Goal: Task Accomplishment & Management: Use online tool/utility

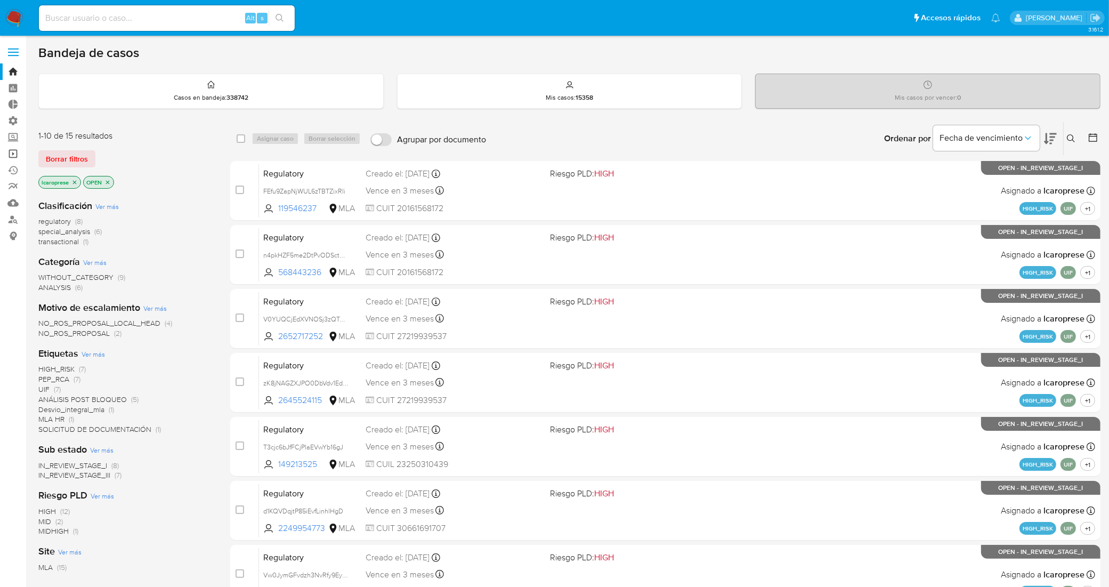
click at [9, 153] on link "Operaciones masivas" at bounding box center [63, 153] width 127 height 17
click at [11, 158] on link "Operaciones masivas" at bounding box center [63, 153] width 127 height 17
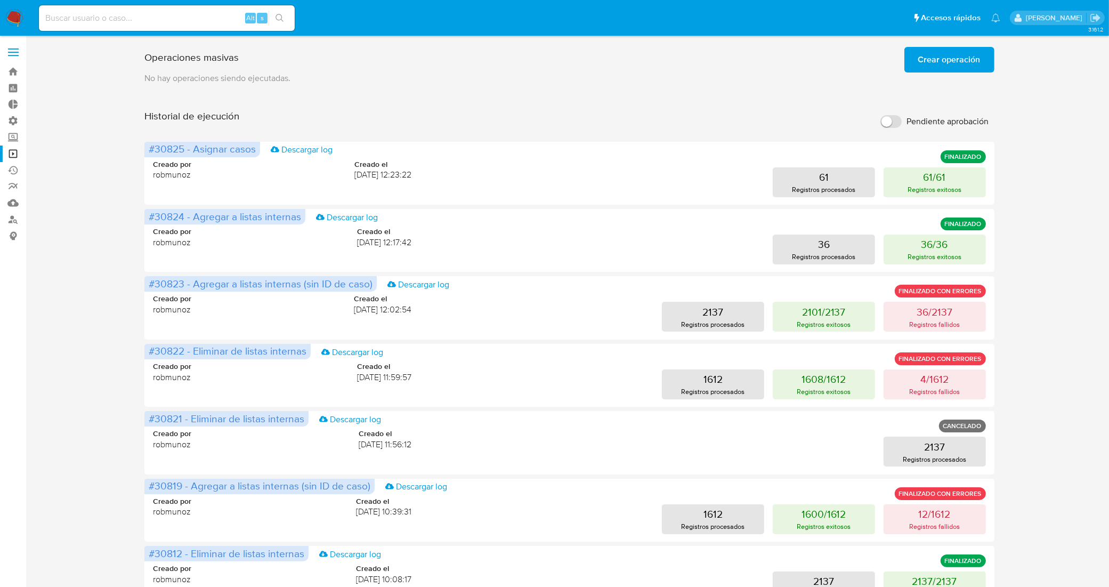
click at [930, 68] on span "Crear operación" at bounding box center [949, 59] width 62 height 23
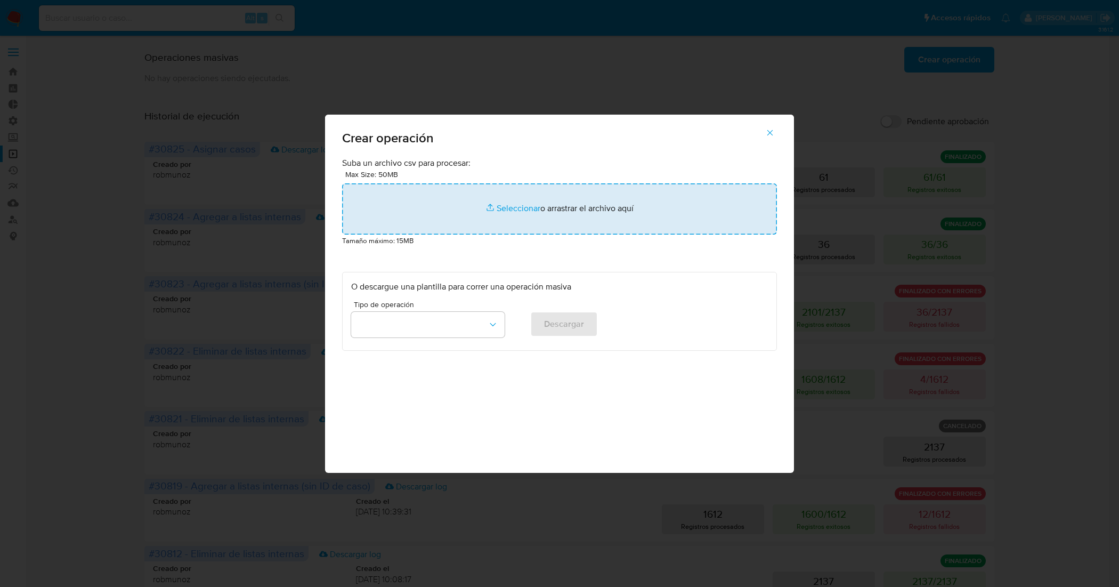
click at [526, 207] on input "file" at bounding box center [559, 208] width 435 height 51
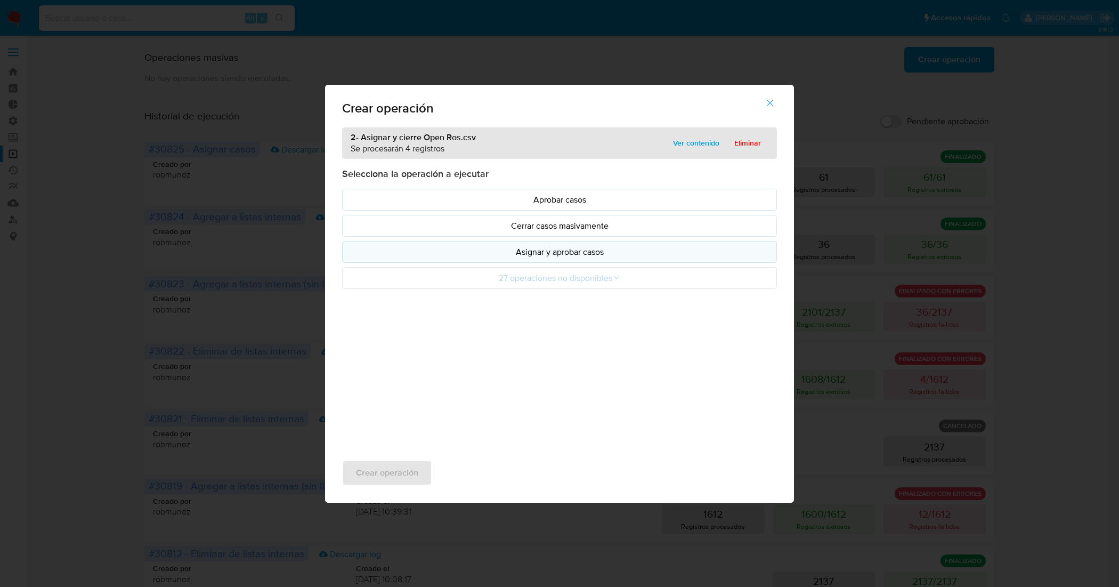
click at [594, 260] on button "Asignar y aprobar casos" at bounding box center [559, 252] width 435 height 22
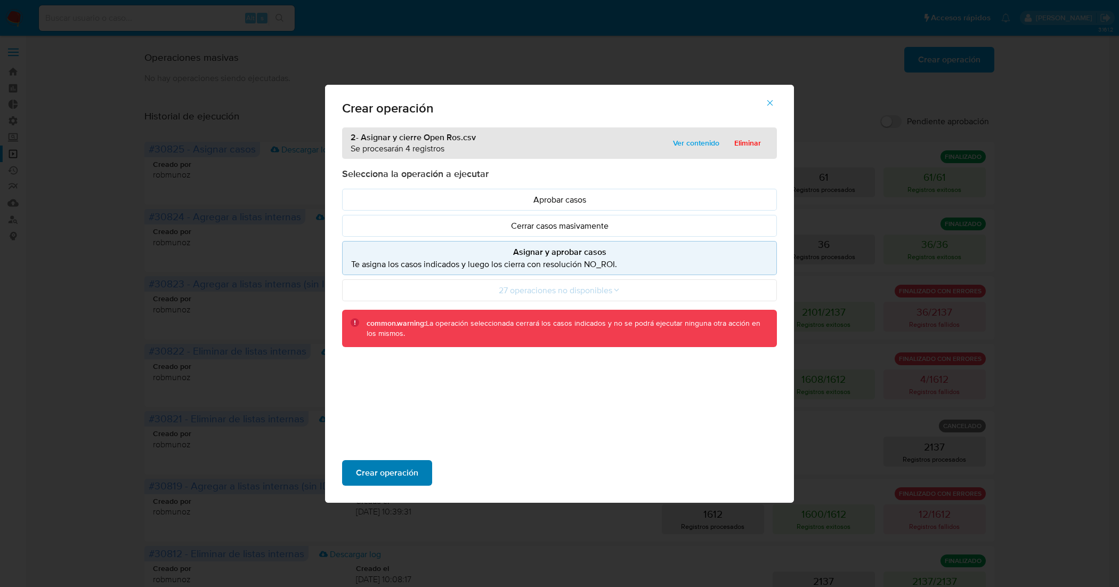
click at [375, 473] on span "Crear operación" at bounding box center [387, 472] width 62 height 23
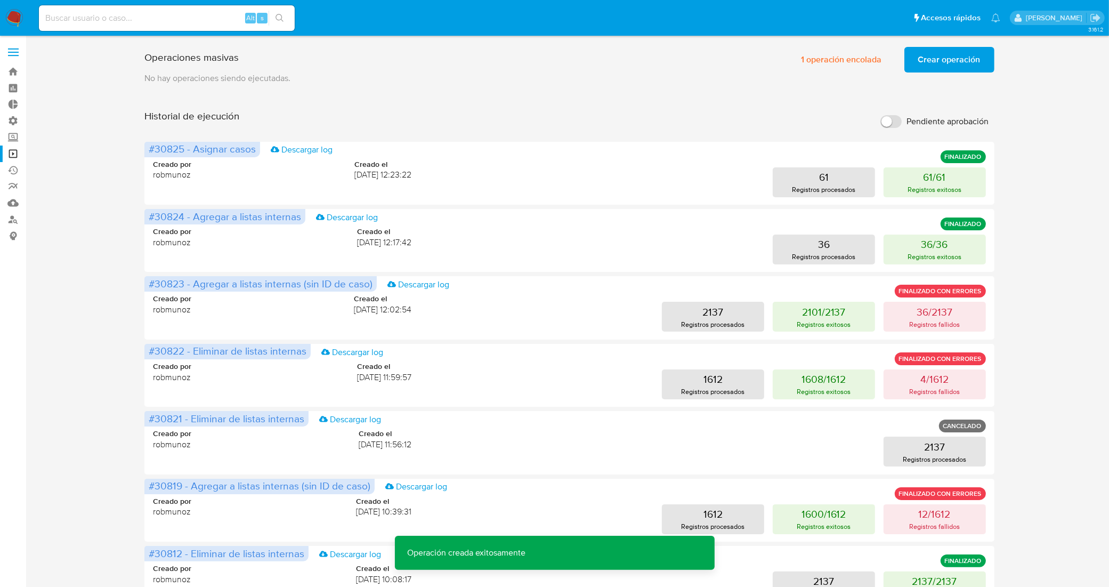
click at [942, 56] on span "Crear operación" at bounding box center [949, 59] width 62 height 23
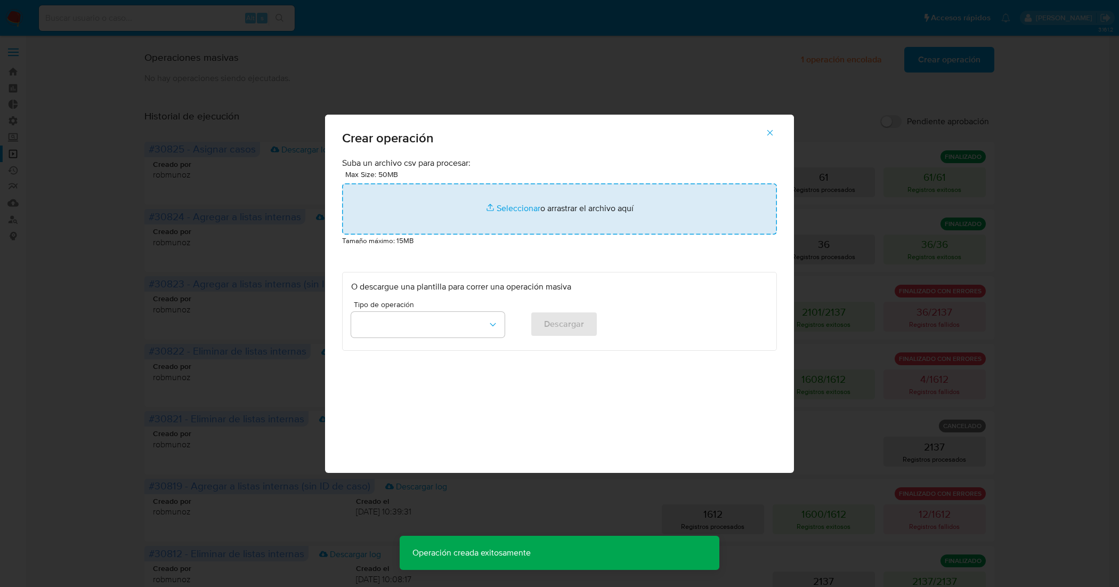
click at [504, 211] on input "file" at bounding box center [559, 208] width 435 height 51
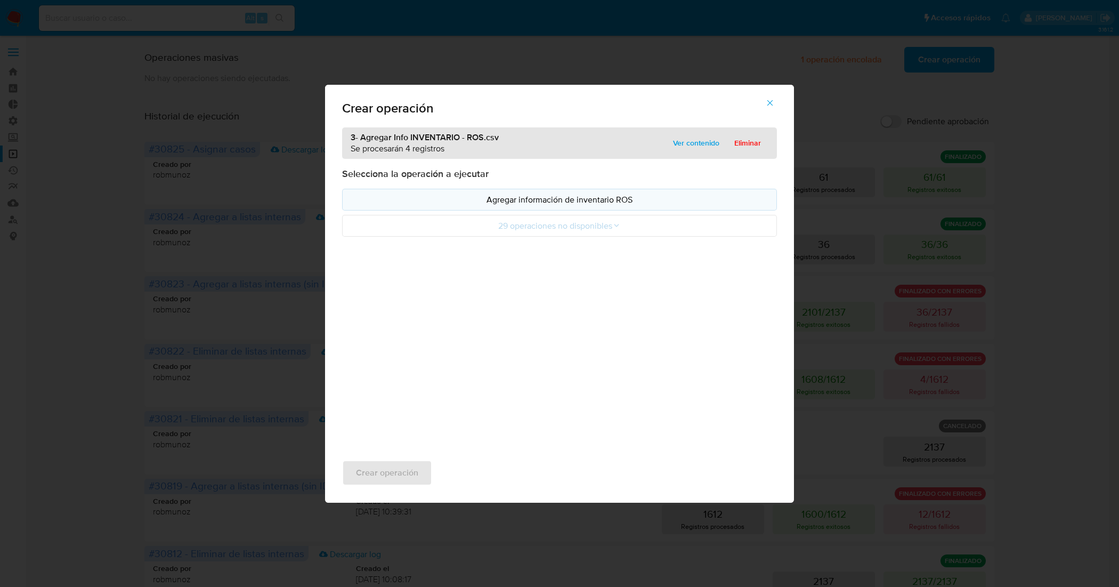
click at [568, 196] on p "Agregar información de inventario ROS" at bounding box center [559, 199] width 417 height 12
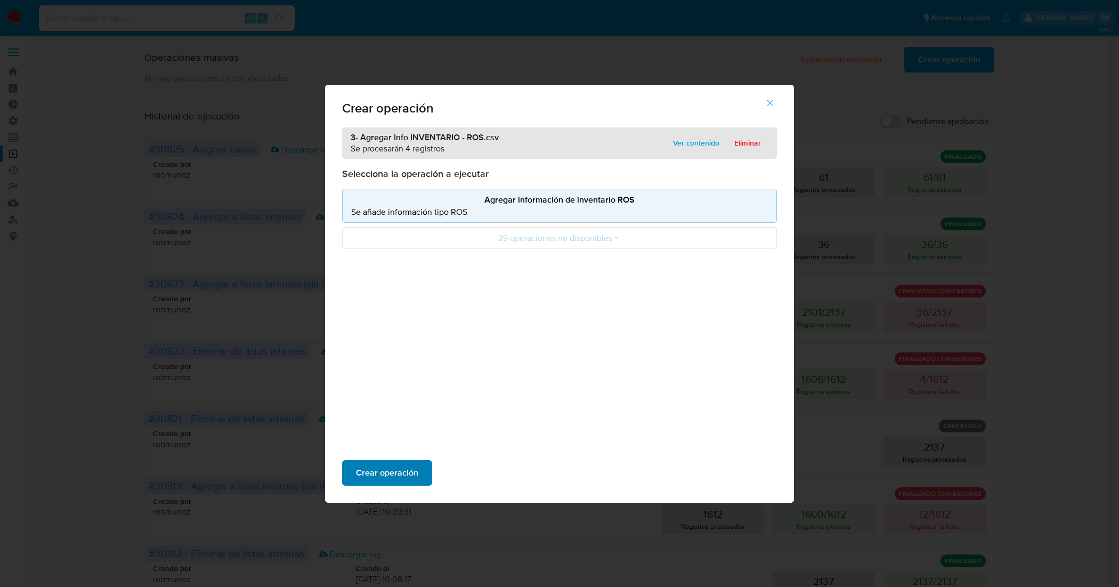
click at [413, 470] on span "Crear operación" at bounding box center [387, 472] width 62 height 23
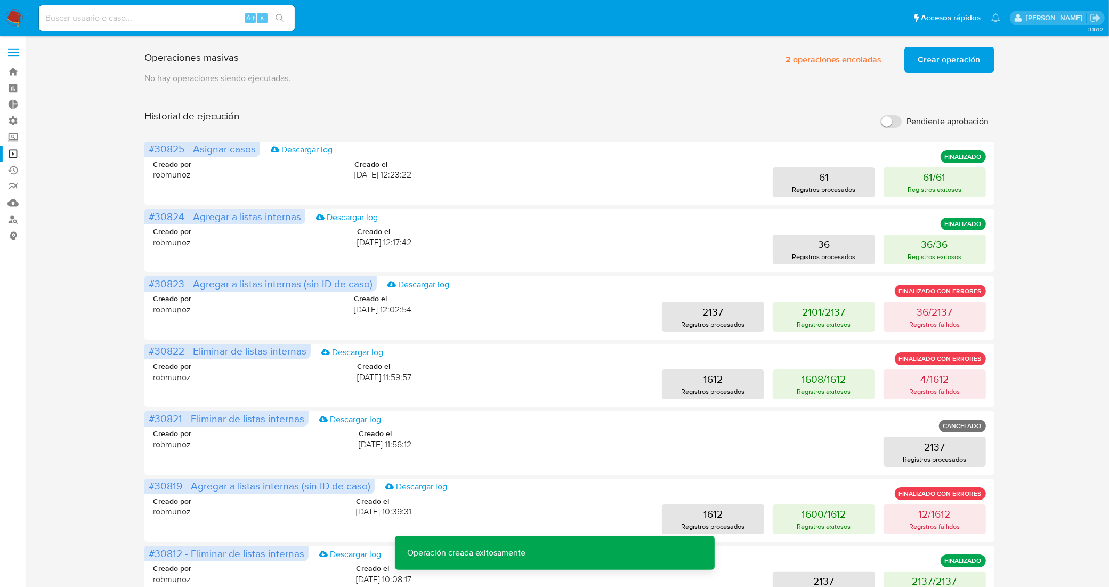
click at [946, 65] on span "Crear operación" at bounding box center [949, 59] width 62 height 23
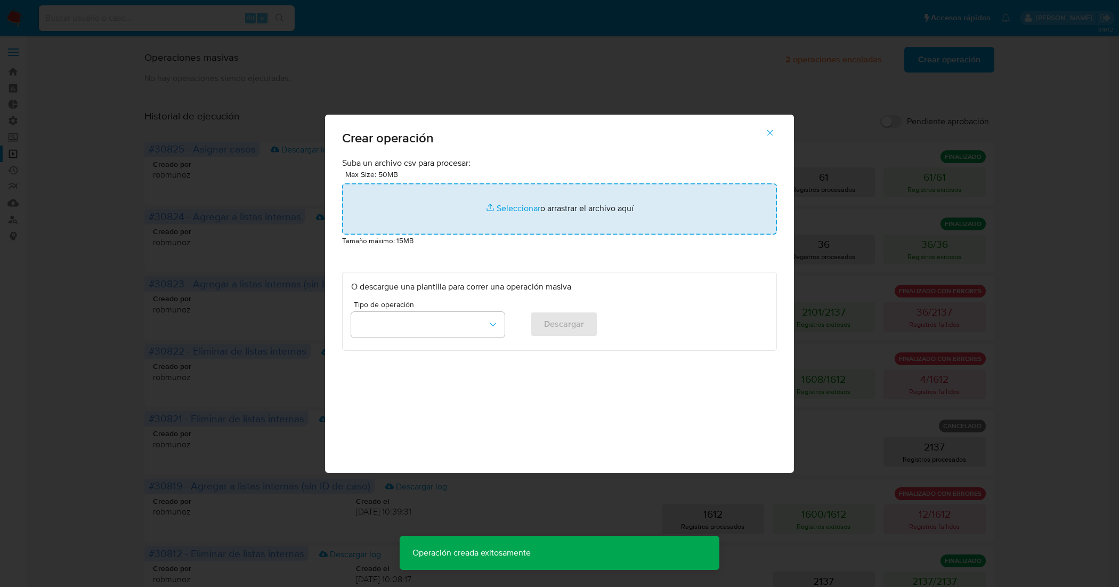
click at [522, 209] on input "file" at bounding box center [559, 208] width 435 height 51
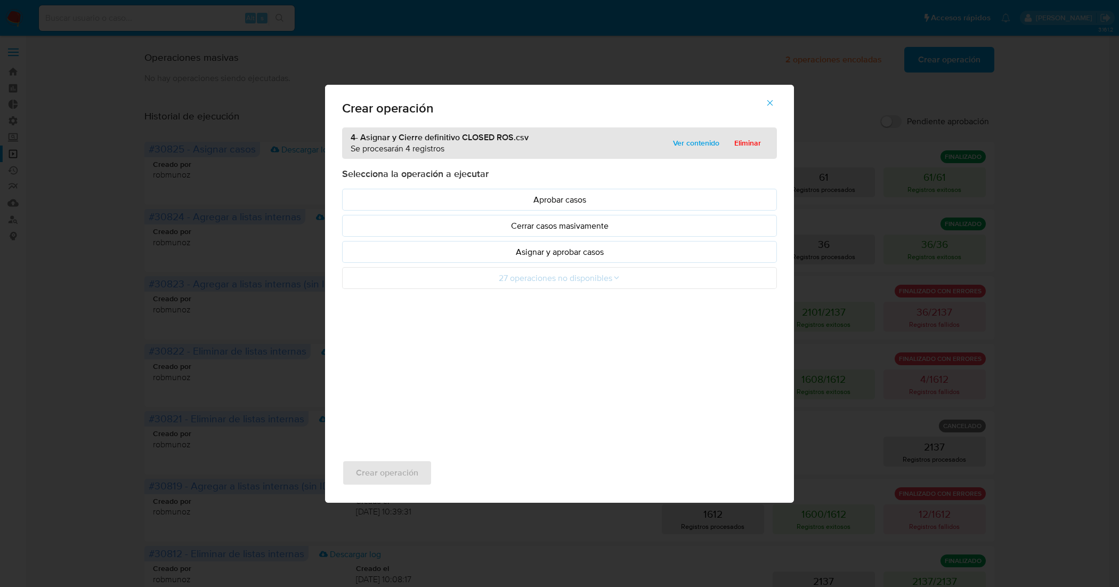
click at [582, 256] on p "Asignar y aprobar casos" at bounding box center [559, 252] width 417 height 12
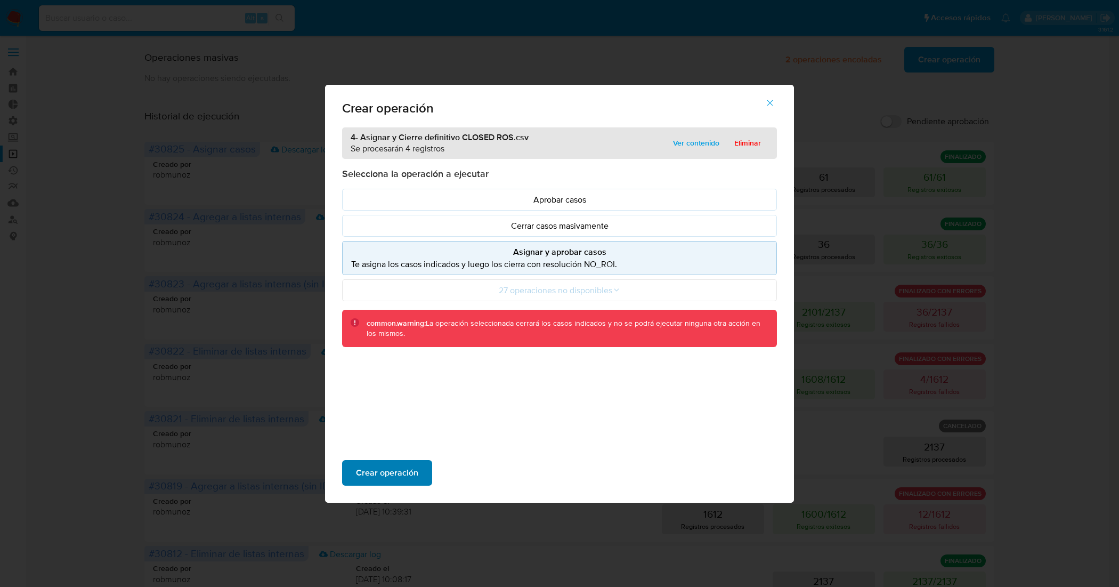
click at [409, 480] on span "Crear operación" at bounding box center [387, 472] width 62 height 23
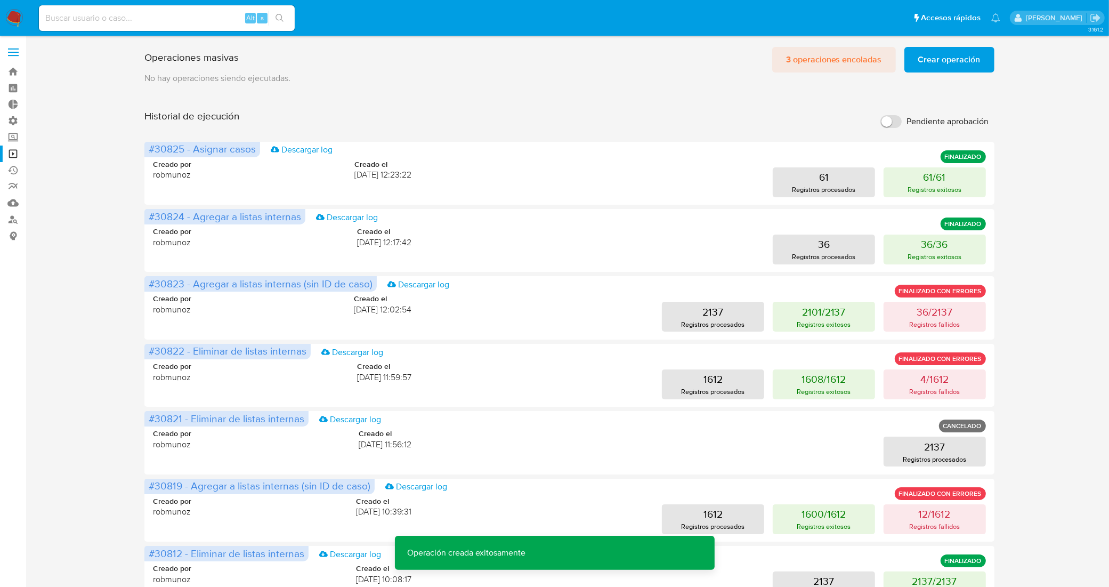
click at [853, 53] on span "3 operaciones encoladas" at bounding box center [834, 59] width 96 height 23
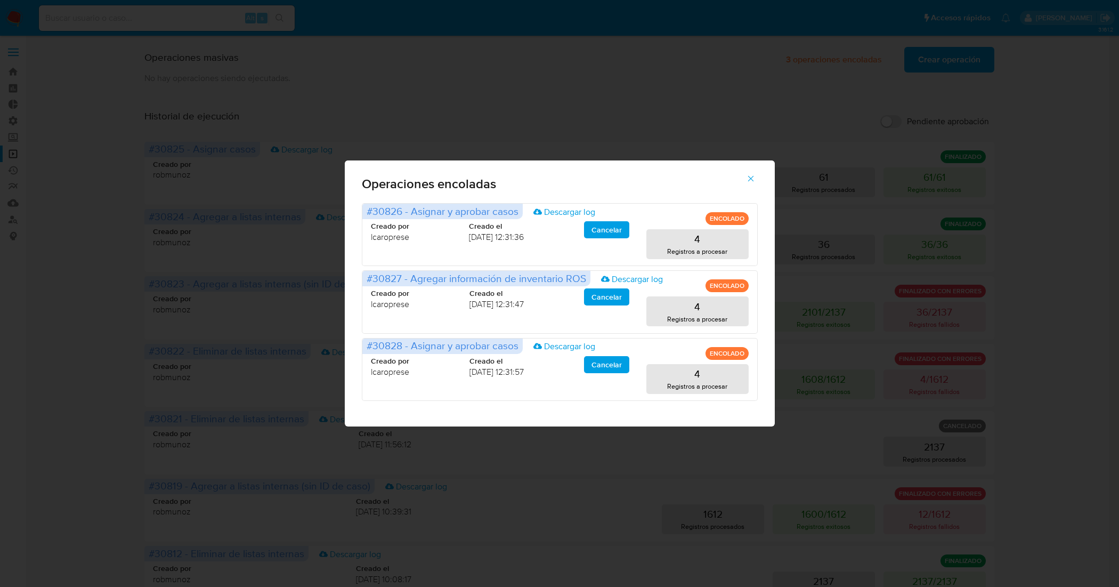
drag, startPoint x: 749, startPoint y: 174, endPoint x: 729, endPoint y: 174, distance: 20.8
click at [750, 174] on icon "button" at bounding box center [751, 179] width 10 height 10
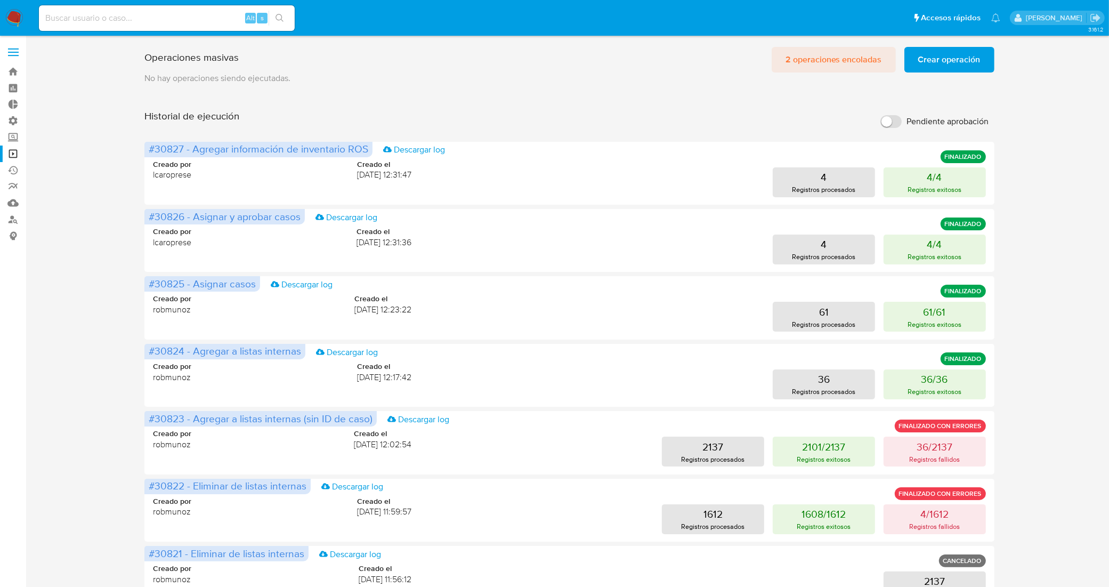
click at [829, 66] on span "2 operaciones encoladas" at bounding box center [834, 59] width 96 height 23
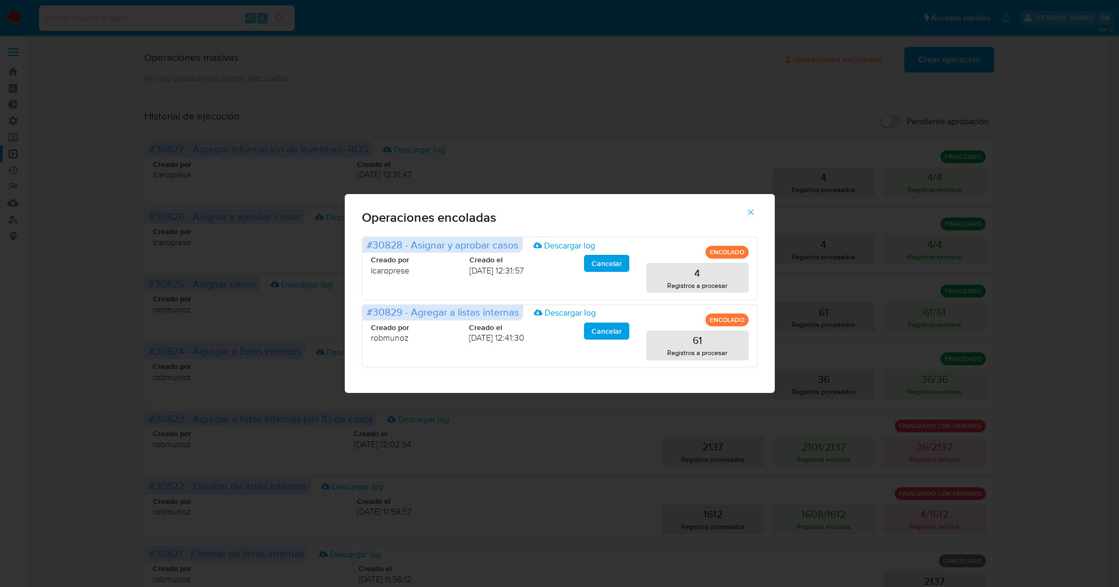
click at [755, 211] on icon "button" at bounding box center [751, 212] width 10 height 10
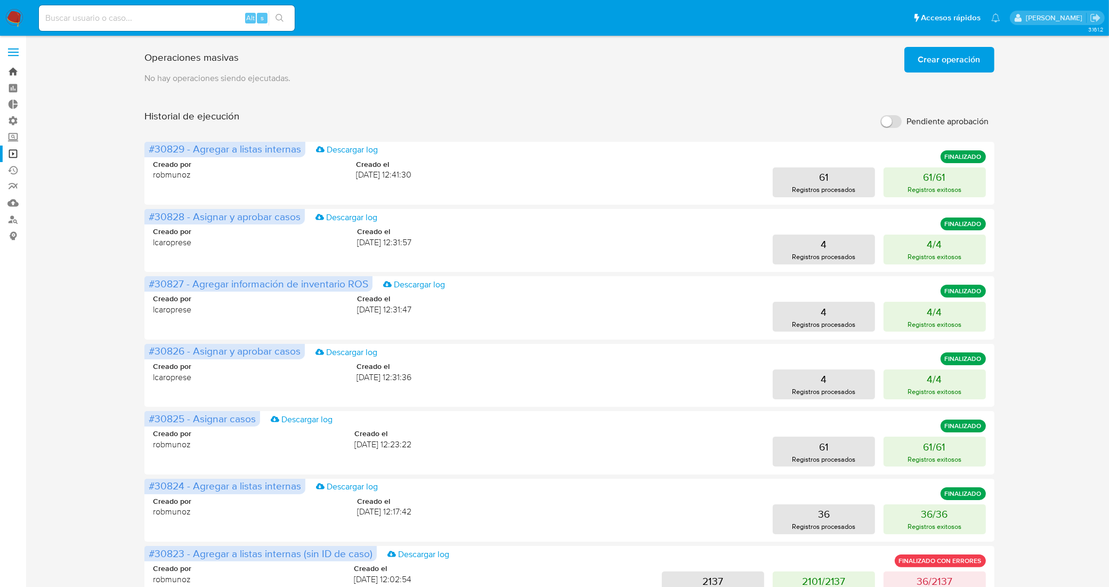
click at [5, 72] on link "Bandeja" at bounding box center [63, 71] width 127 height 17
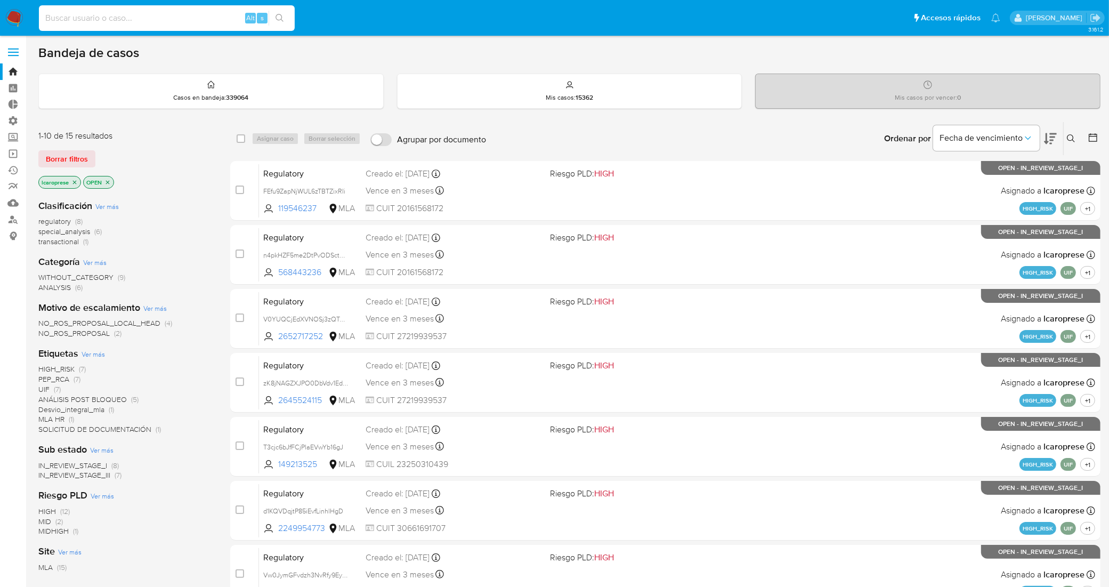
click at [172, 22] on input at bounding box center [167, 18] width 256 height 14
paste input "QVDGRMqpGnZMNUiwRQct5t95"
type input "QVDGRMqpGnZMNUiwRQct5t95"
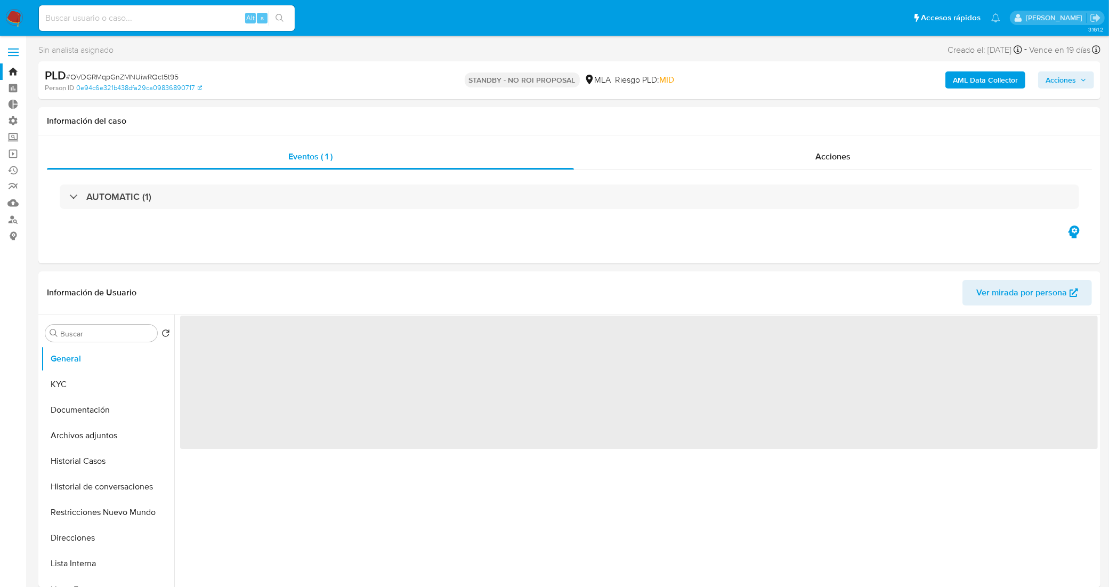
select select "10"
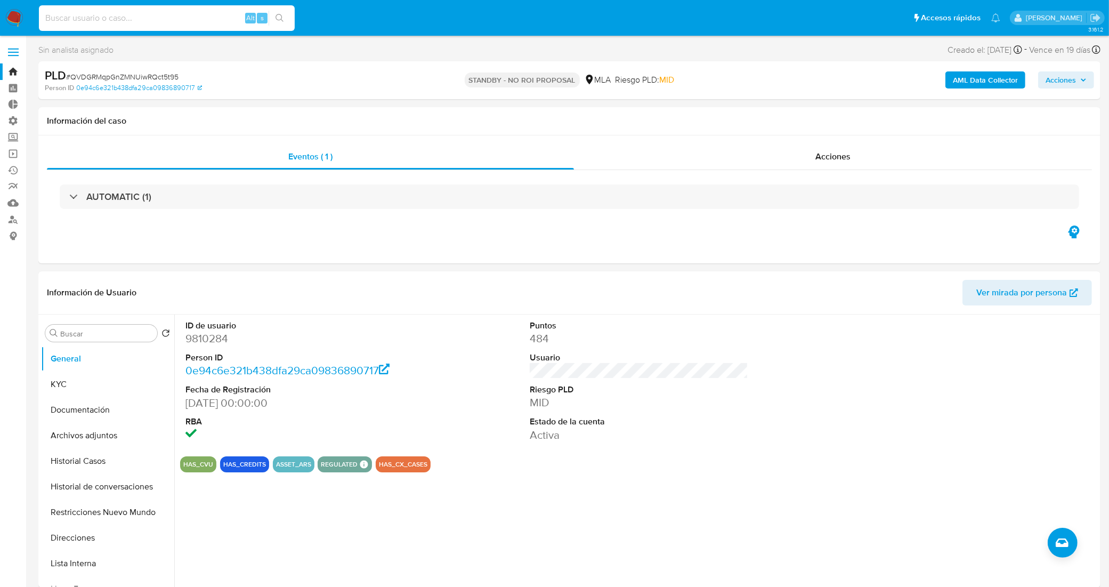
click at [179, 17] on input at bounding box center [167, 18] width 256 height 14
paste input "C8CncKx2LczbwgyazO8A8T2o"
type input "C8CncKx2LczbwgyazO8A8T2o"
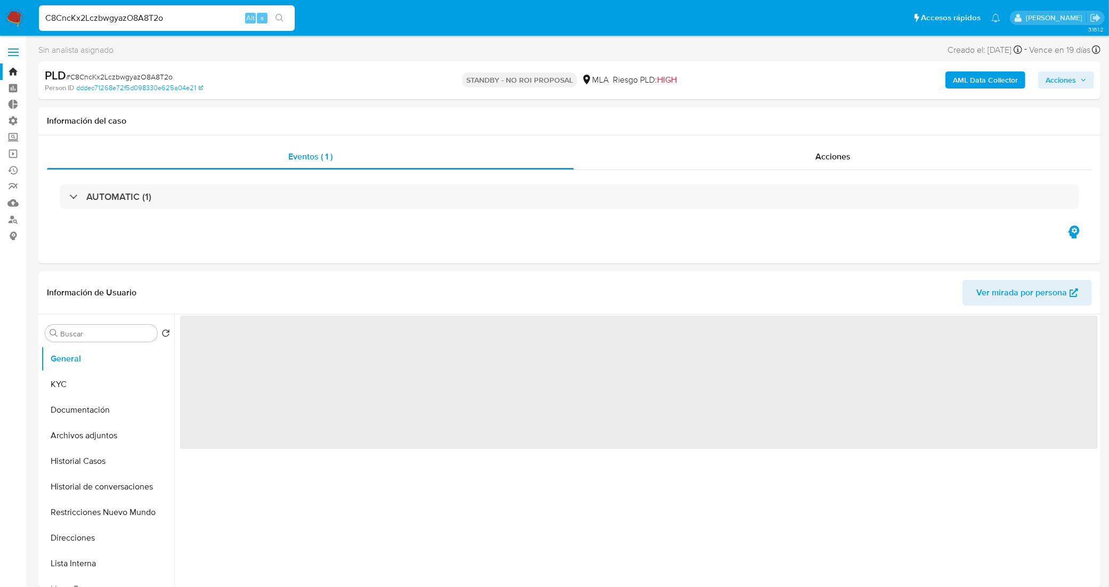
select select "10"
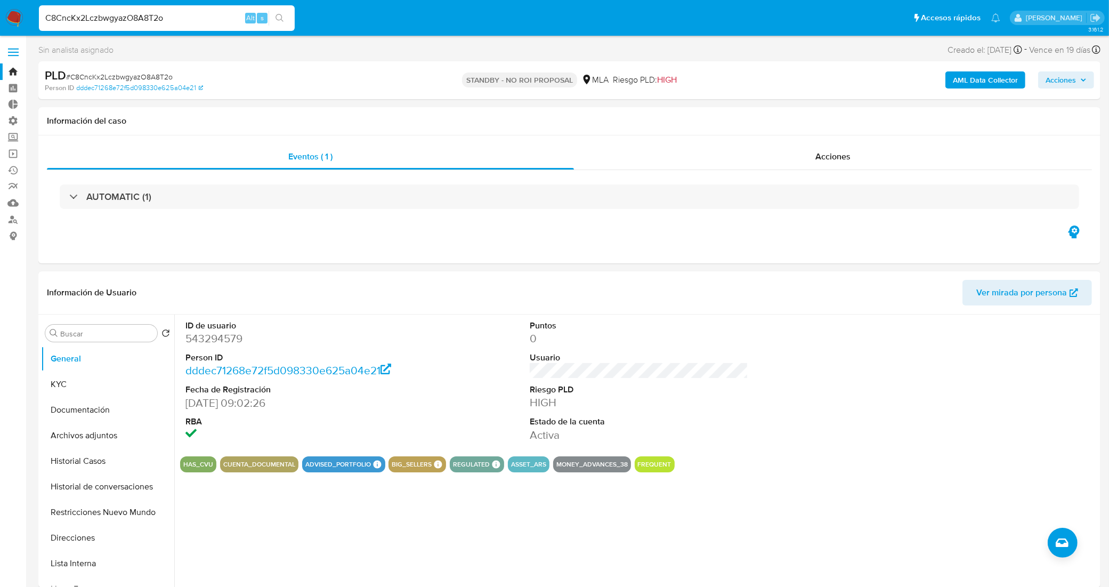
drag, startPoint x: 184, startPoint y: 17, endPoint x: 0, endPoint y: 14, distance: 183.9
click at [0, 14] on nav "Pausado Ver notificaciones C8CncKx2LczbwgyazO8A8T2o Alt s Accesos rápidos Presi…" at bounding box center [554, 18] width 1109 height 36
paste input "YPEW51s1MFqBe0z3q2mqPN87"
type input "YPEW51s1MFqBe0z3q2mqPN87"
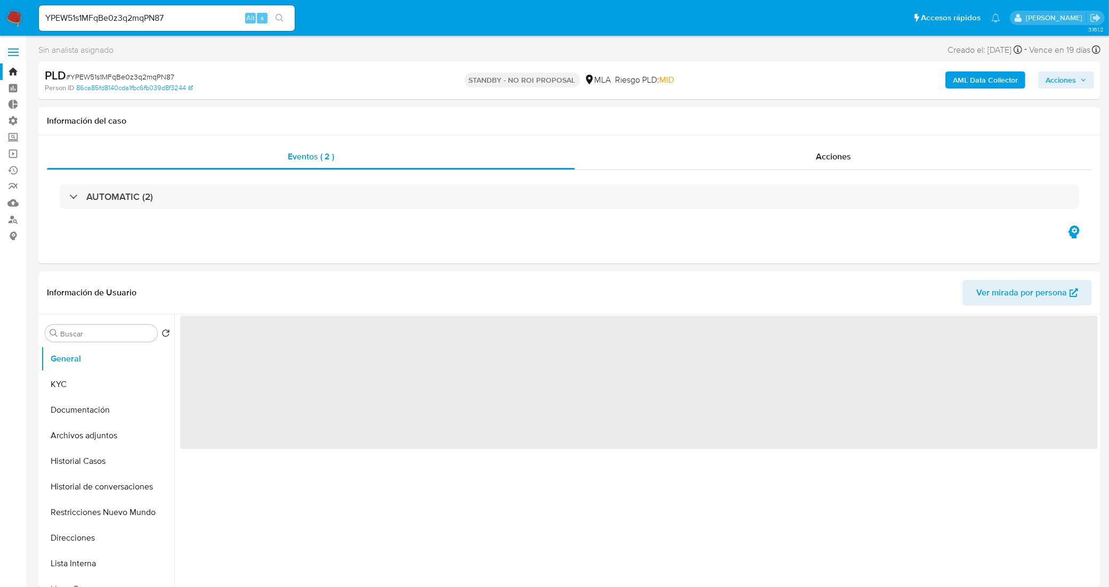
select select "10"
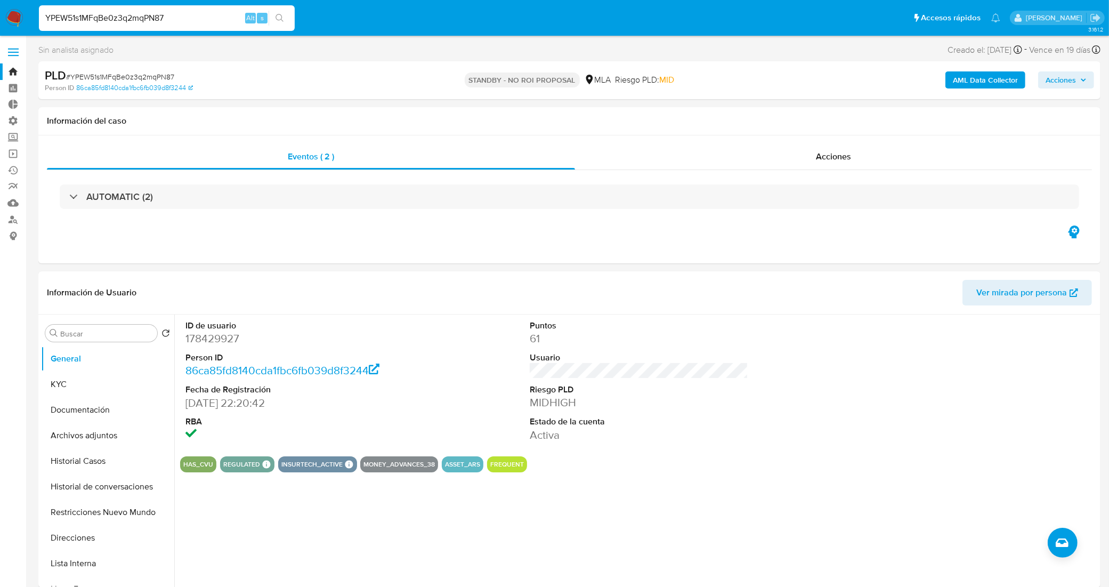
drag, startPoint x: 185, startPoint y: 19, endPoint x: 0, endPoint y: 14, distance: 185.5
click at [0, 14] on nav "Pausado Ver notificaciones YPEW51s1MFqBe0z3q2mqPN87 Alt s Accesos rápidos Presi…" at bounding box center [554, 18] width 1109 height 36
paste input "XtnL1atfeZU6hhoa1QPtLXGK"
type input "XtnL1atfeZU6hhoa1QPtLXGK"
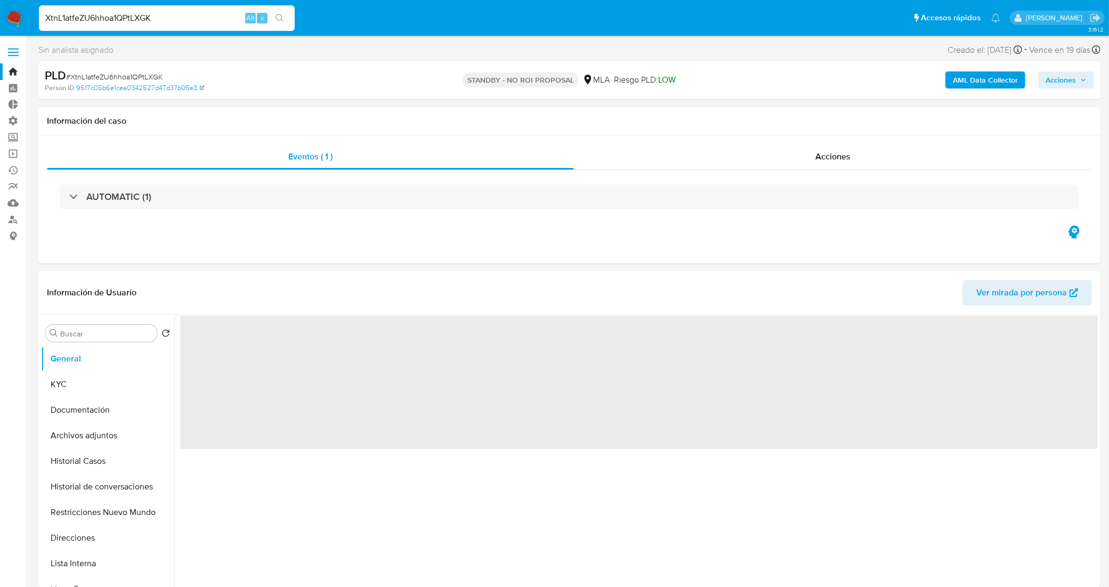
select select "10"
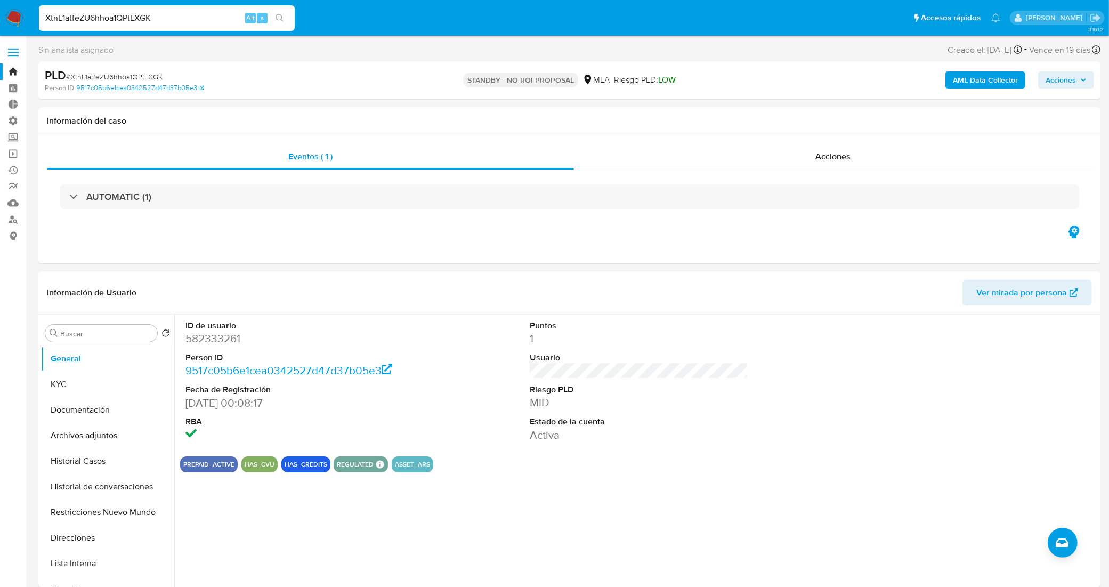
drag, startPoint x: 174, startPoint y: 23, endPoint x: 0, endPoint y: 19, distance: 174.3
click at [0, 19] on nav "Pausado Ver notificaciones XtnL1atfeZU6hhoa1QPtLXGK Alt s Accesos rápidos Presi…" at bounding box center [554, 18] width 1109 height 36
paste input "F8jH1EwXvGej4hE29n0CVF6V"
type input "F8jH1EwXvGej4hE29n0CVF6V"
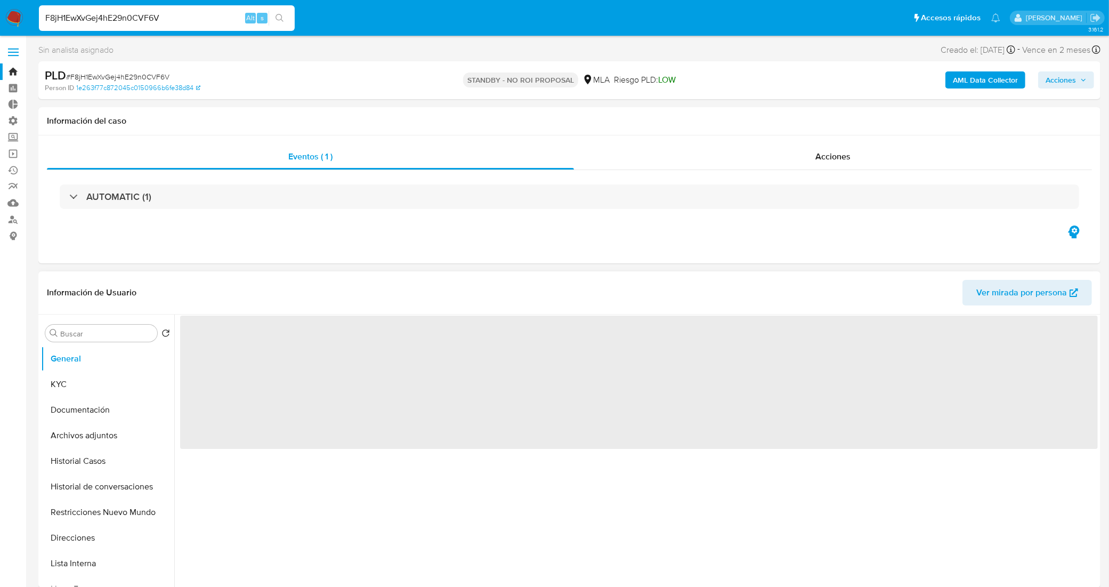
select select "10"
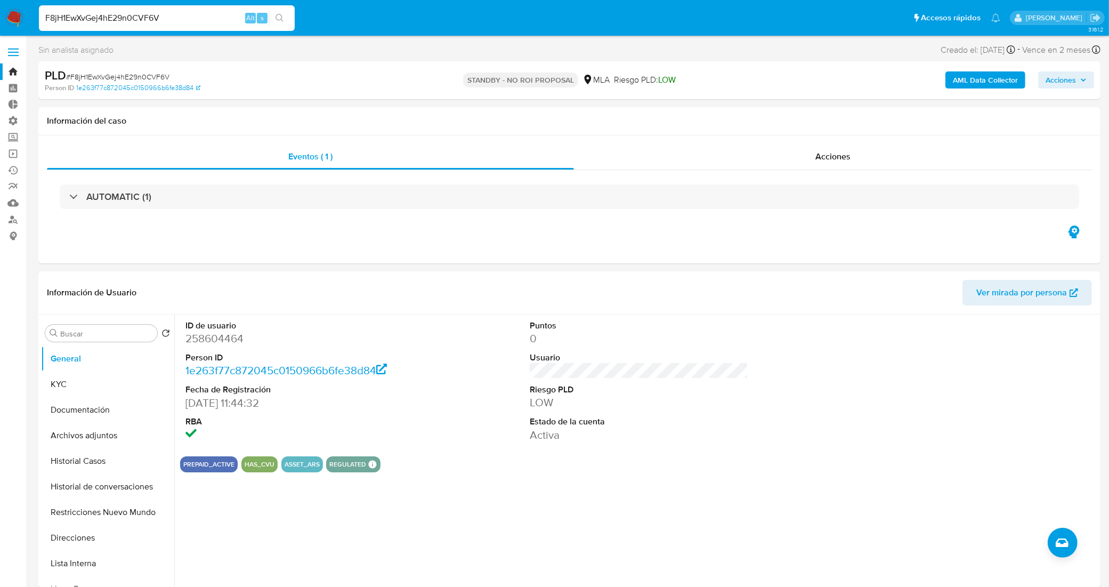
drag, startPoint x: 163, startPoint y: 20, endPoint x: 0, endPoint y: 8, distance: 163.5
click at [0, 8] on nav "Pausado Ver notificaciones F8jH1EwXvGej4hE29n0CVF6V Alt s Accesos rápidos Presi…" at bounding box center [554, 18] width 1109 height 36
paste input "uYdIgRIWNEibSJng1KDivUzg"
type input "uYdIgRIWNEibSJng1KDivUzg"
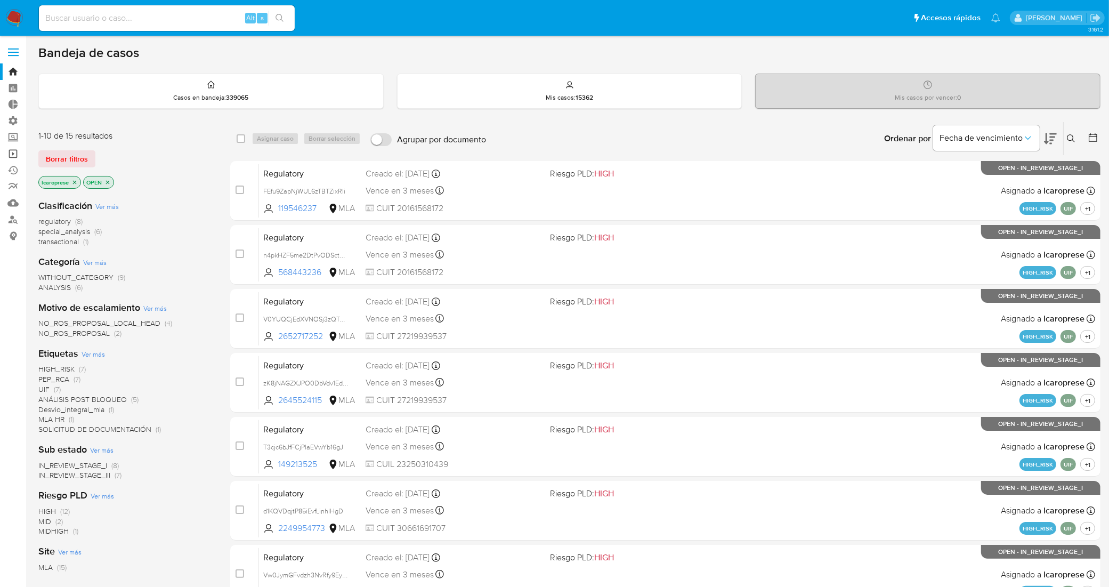
click at [16, 150] on link "Operaciones masivas" at bounding box center [63, 153] width 127 height 17
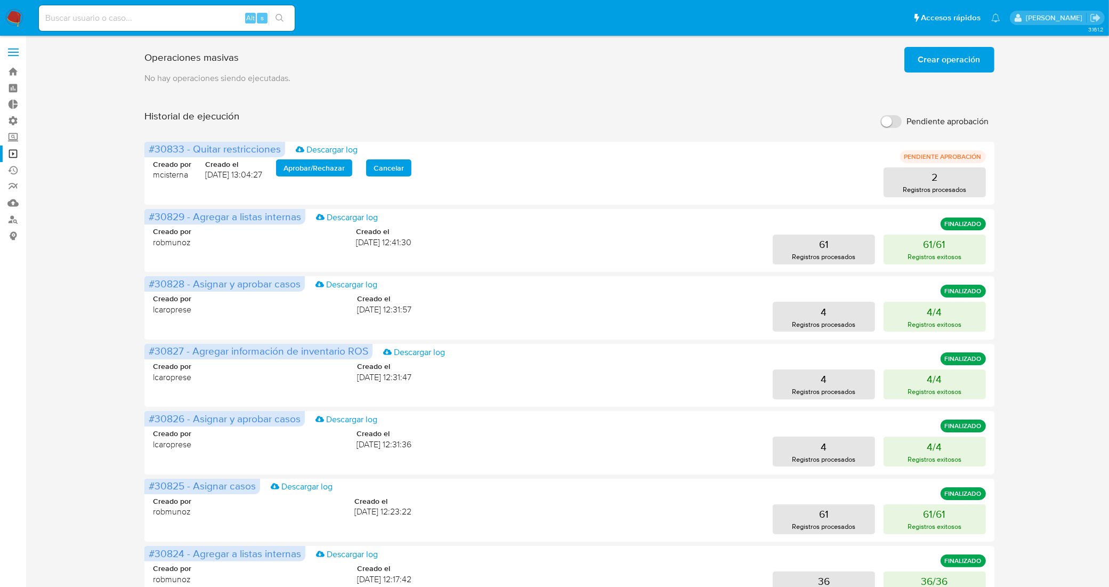
click at [954, 59] on span "Crear operación" at bounding box center [949, 59] width 62 height 23
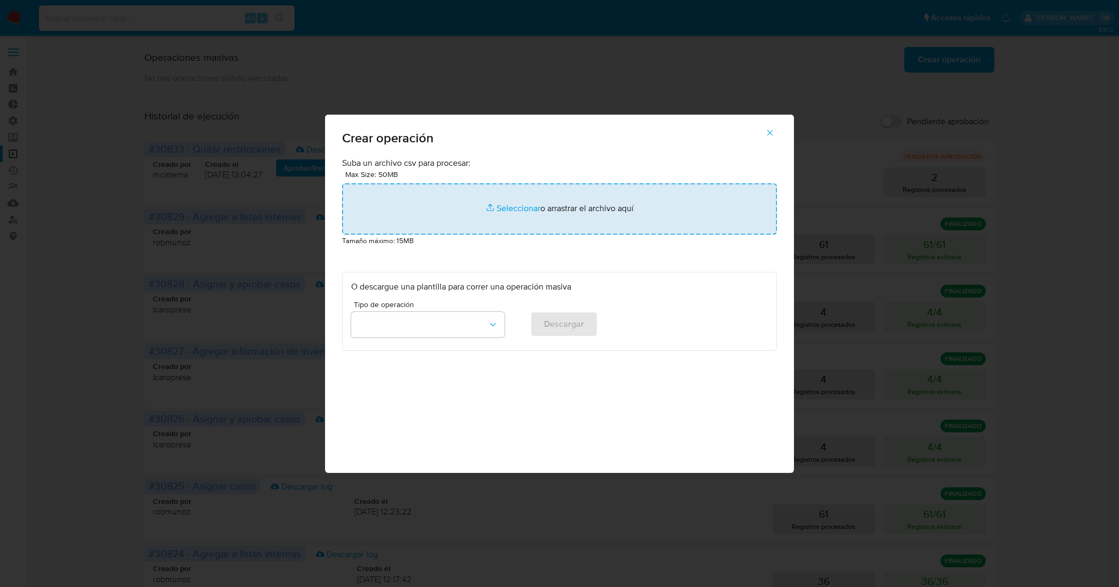
click at [491, 206] on input "file" at bounding box center [559, 208] width 435 height 51
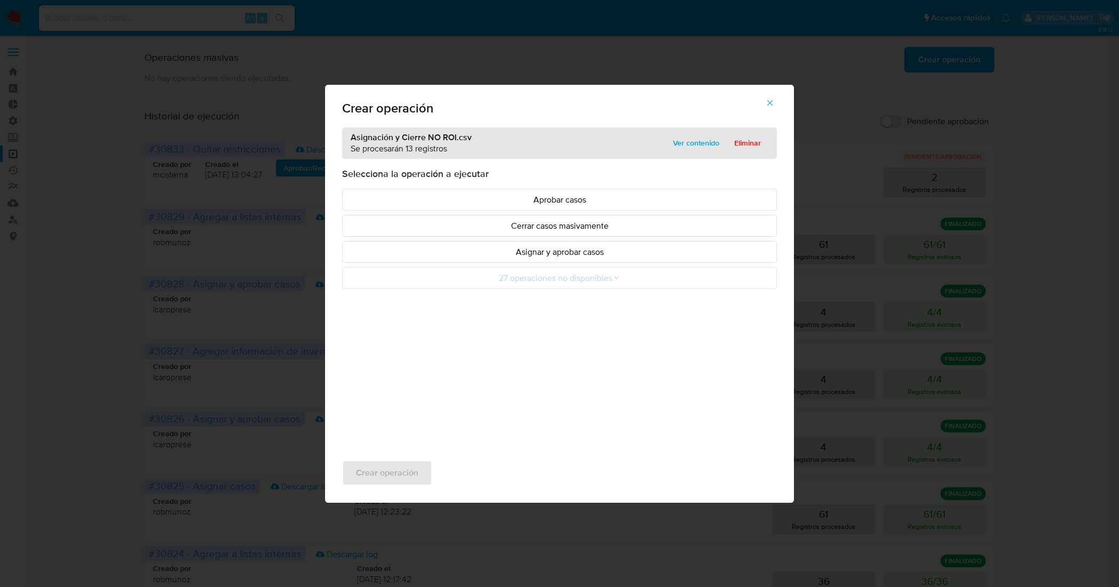
click at [569, 254] on p "Asignar y aprobar casos" at bounding box center [559, 252] width 417 height 12
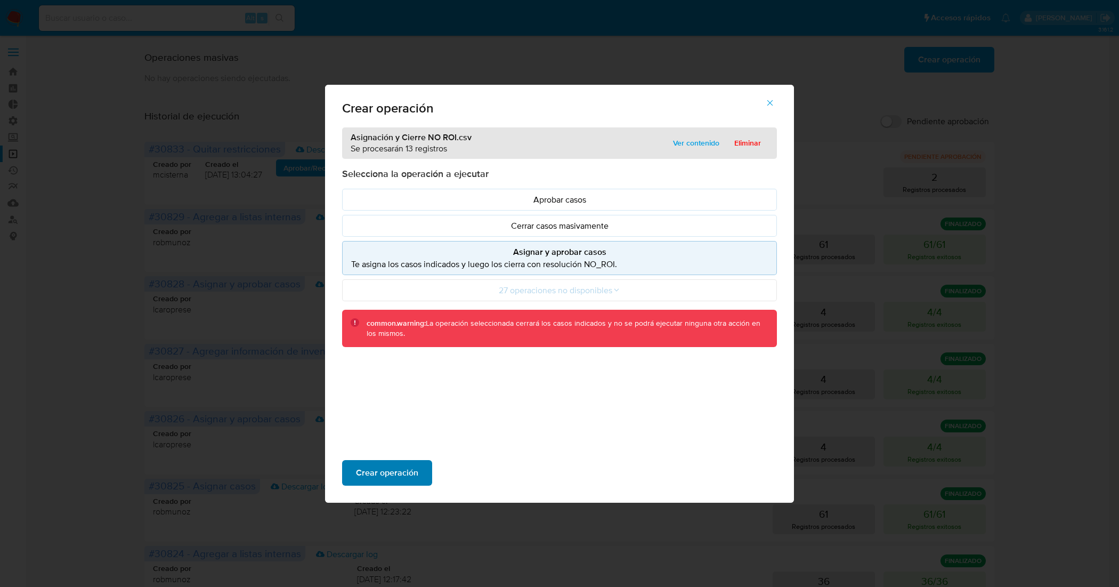
click at [396, 470] on span "Crear operación" at bounding box center [387, 472] width 62 height 23
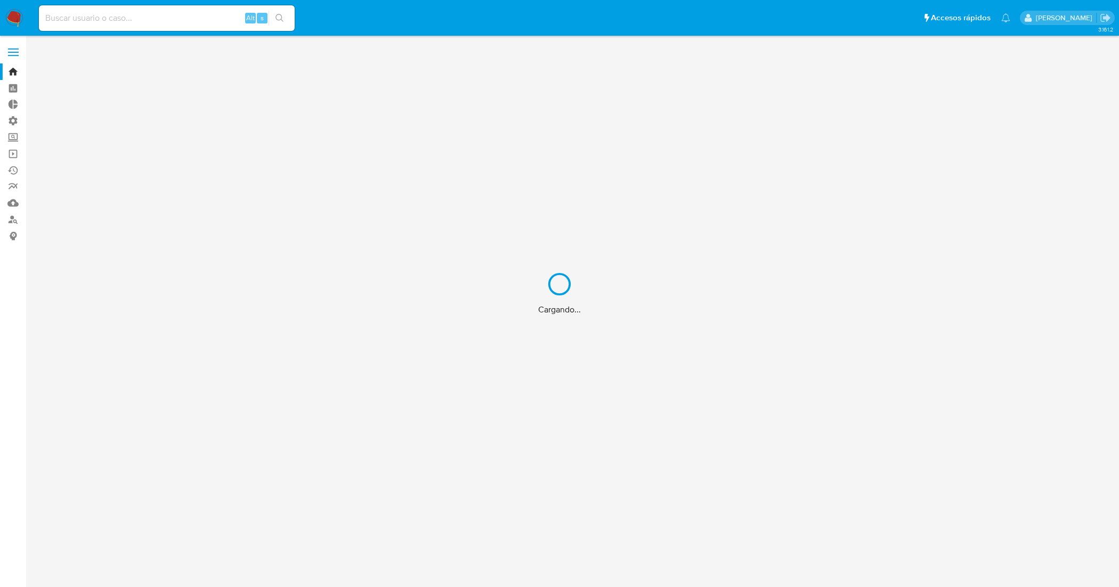
click at [123, 17] on div "Cargando..." at bounding box center [559, 293] width 1119 height 587
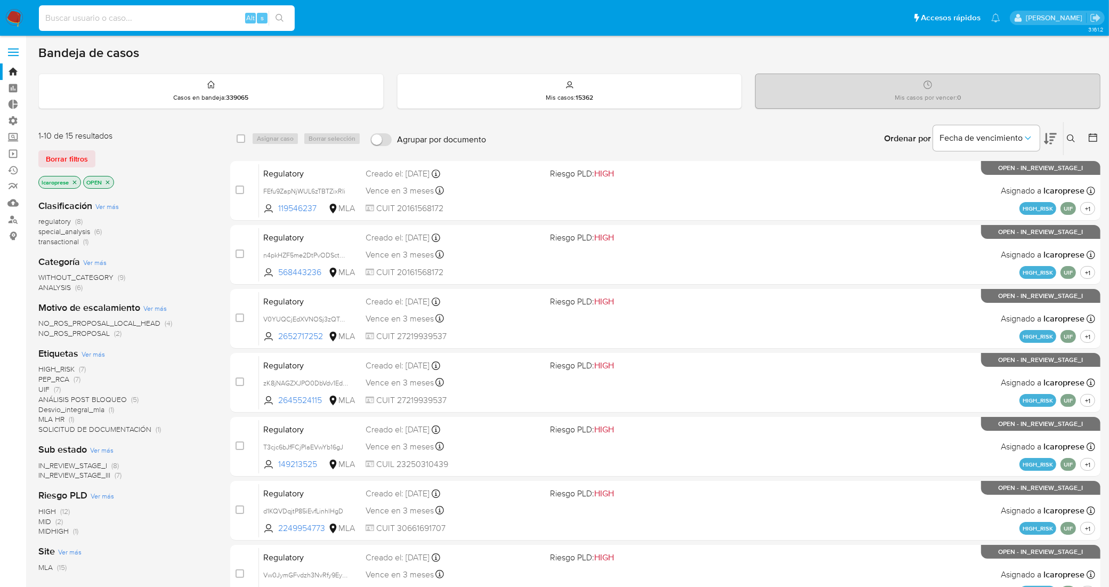
click at [123, 17] on input at bounding box center [167, 18] width 256 height 14
paste input "MYI9NhgLVxqyMMIQNk9dNt3l"
type input "MYI9NhgLVxqyMMIQNk9dNt3l"
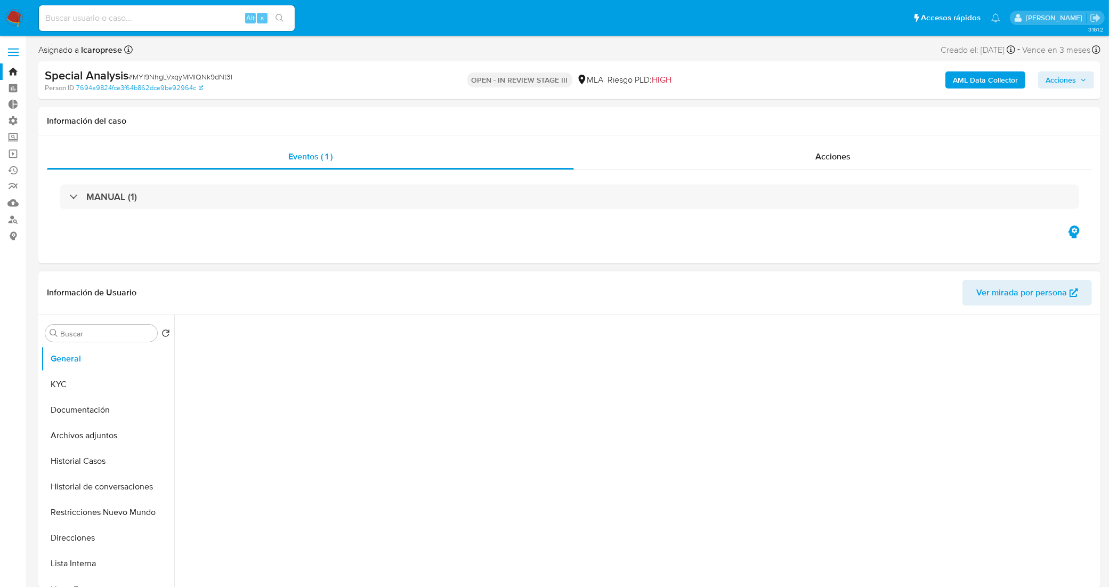
select select "10"
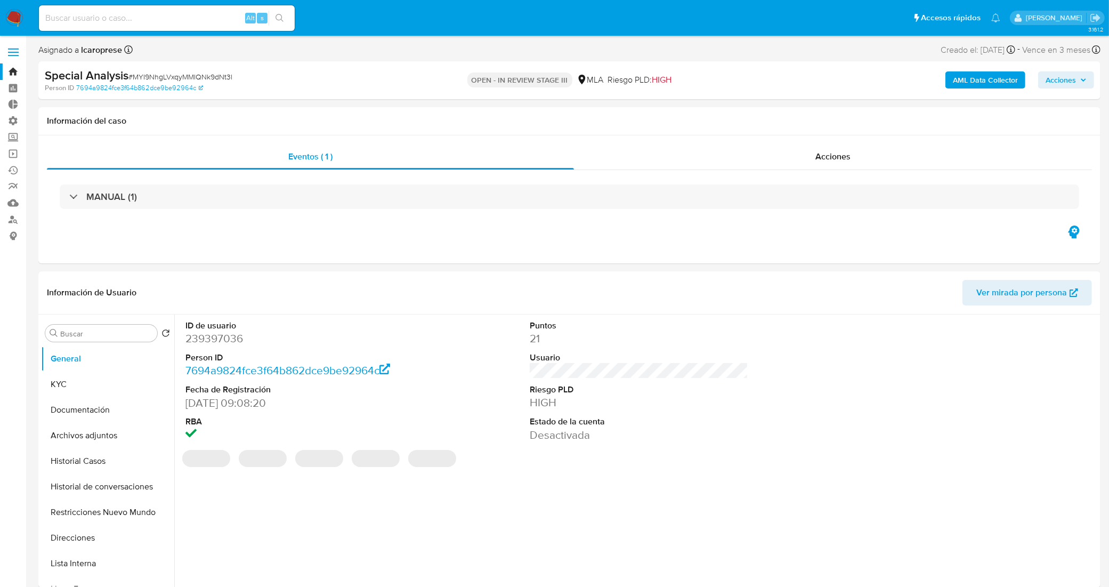
click at [1072, 80] on span "Acciones" at bounding box center [1061, 79] width 30 height 17
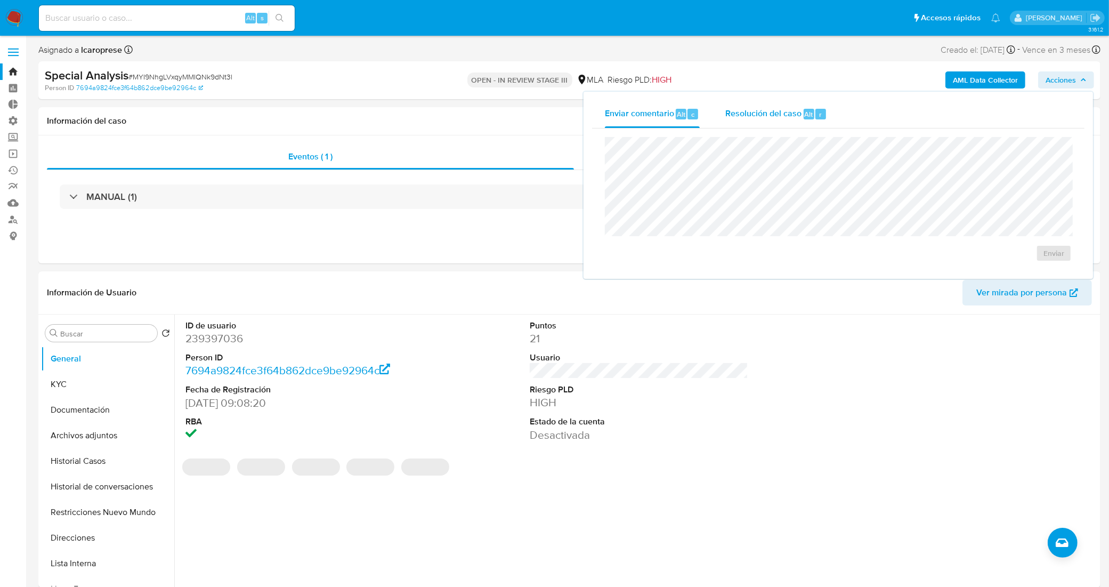
click at [779, 120] on div "Resolución del caso Alt r" at bounding box center [776, 114] width 102 height 28
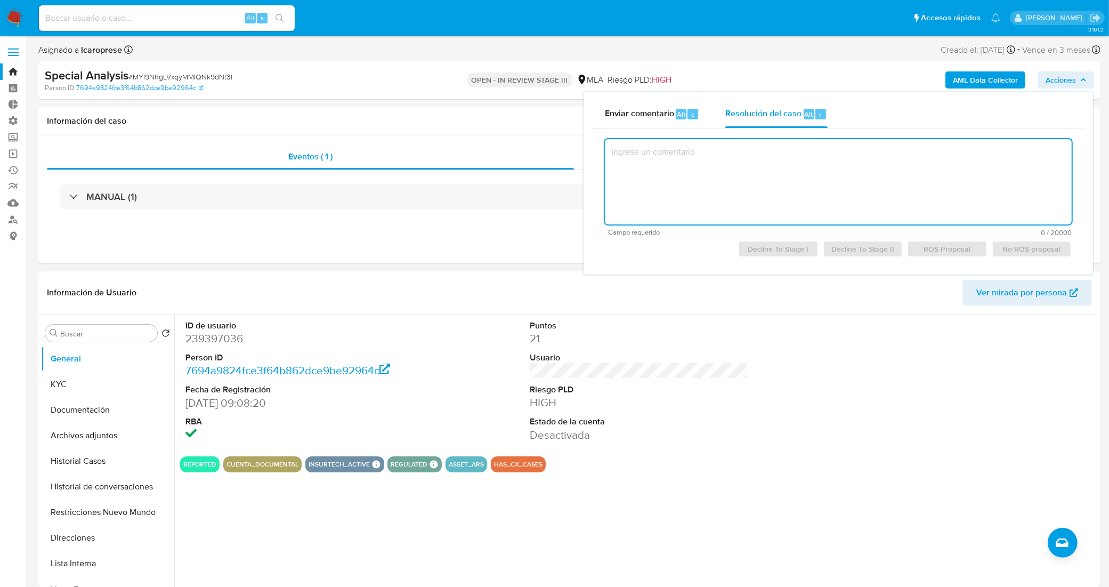
click at [793, 208] on textarea at bounding box center [838, 181] width 467 height 85
click at [766, 108] on span "Resolución del caso" at bounding box center [763, 114] width 76 height 12
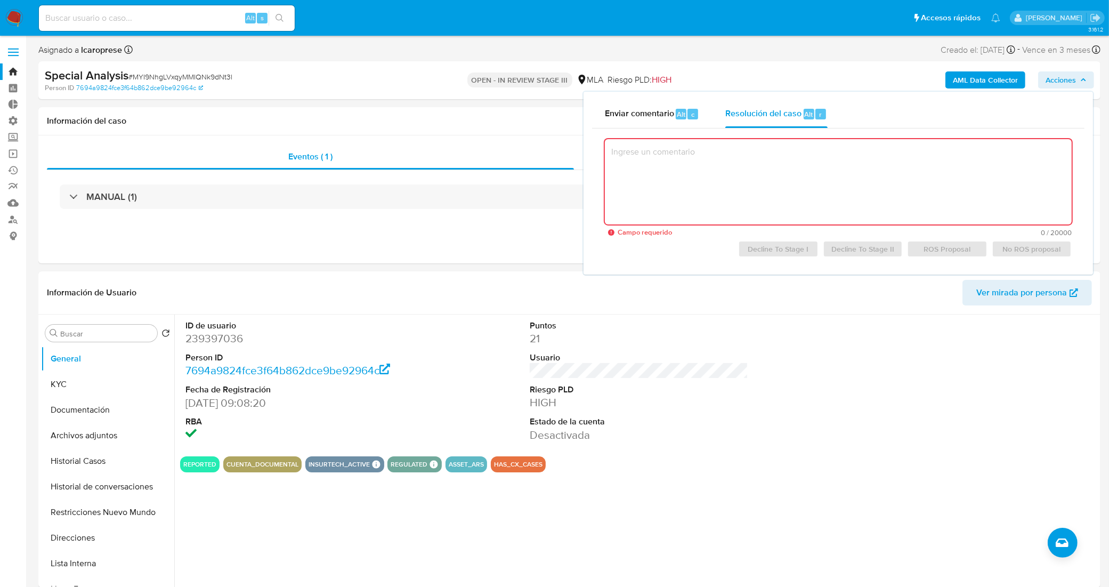
click at [781, 168] on textarea at bounding box center [838, 181] width 467 height 85
type textarea "f"
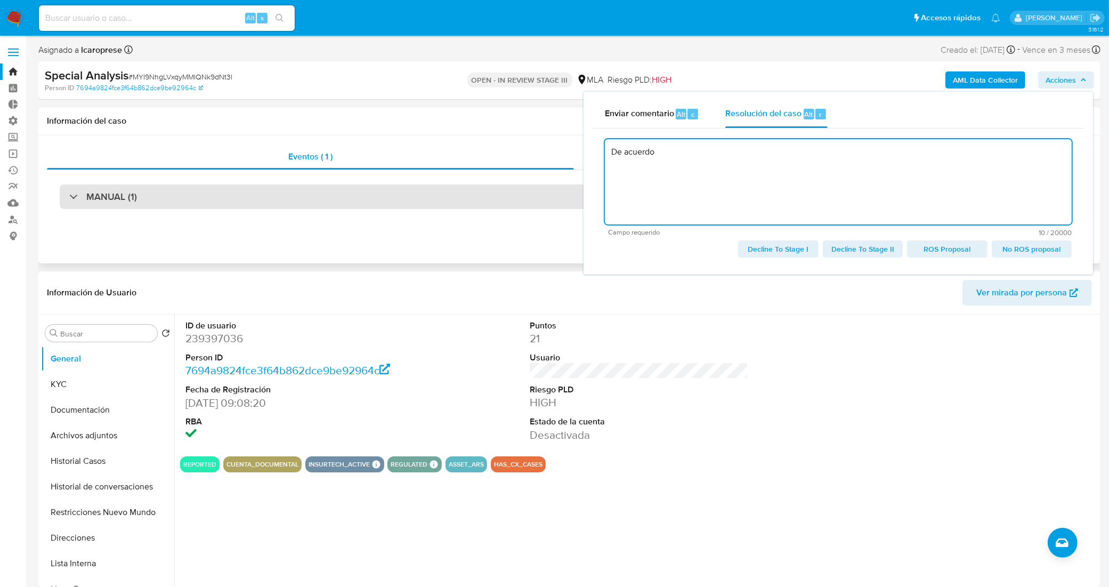
type textarea "De acuerdo"
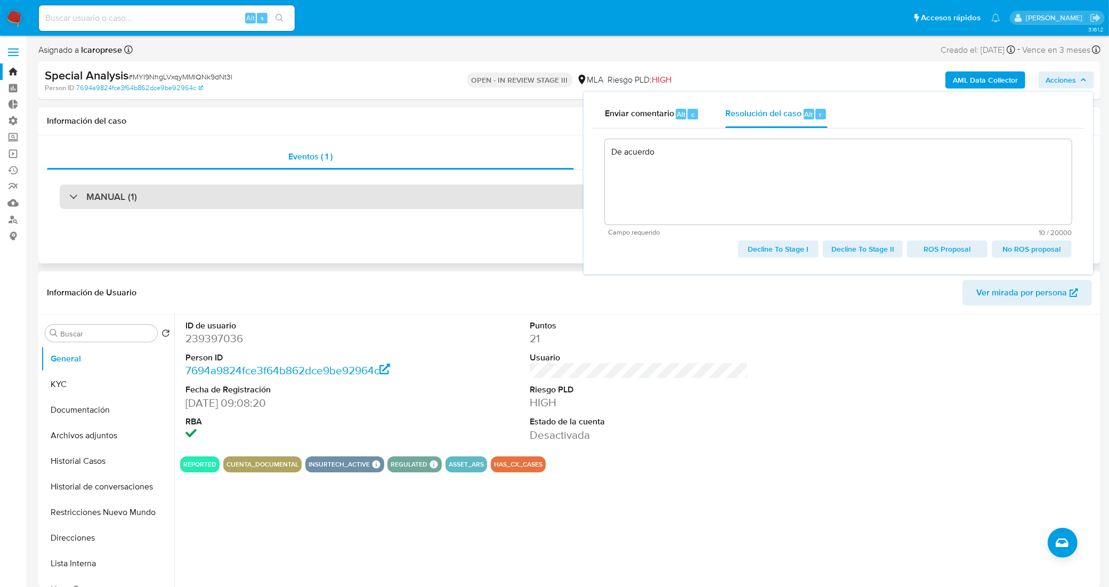
click at [220, 205] on div "MANUAL (1)" at bounding box center [570, 196] width 1020 height 25
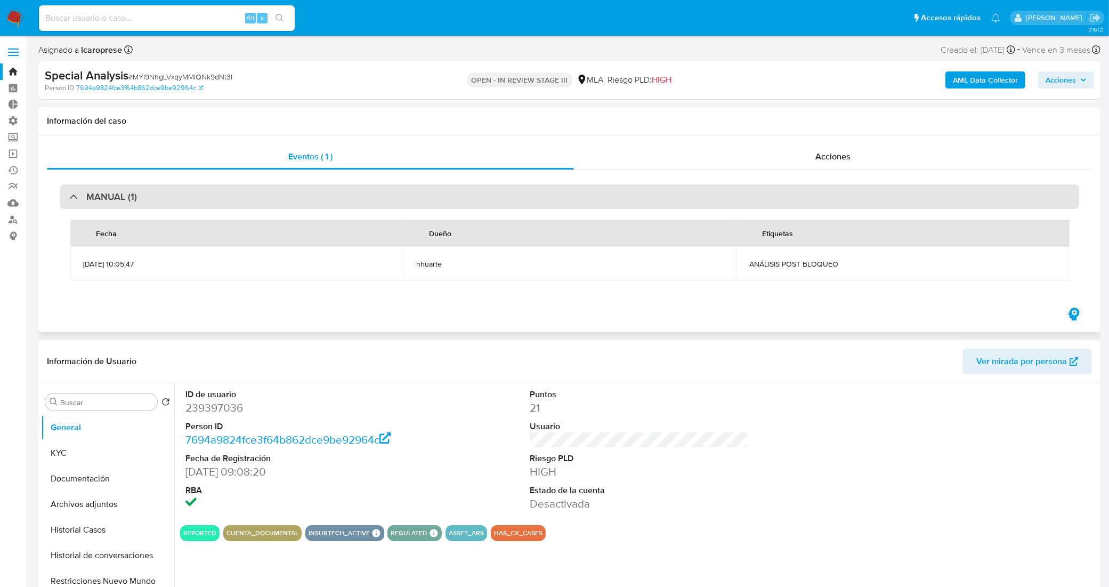
click at [217, 196] on div "MANUAL (1)" at bounding box center [570, 196] width 1020 height 25
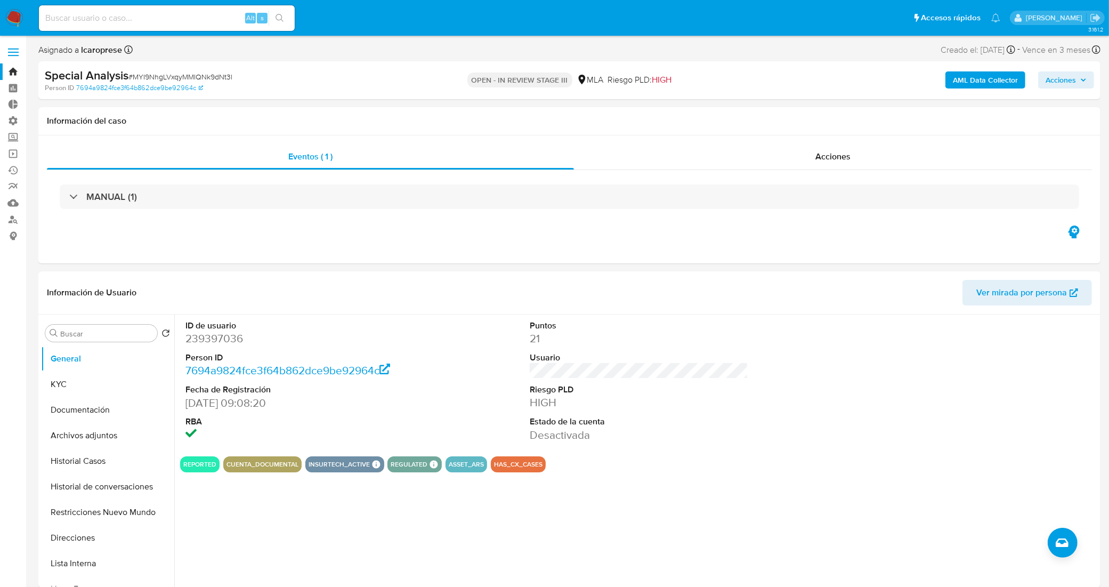
drag, startPoint x: 1067, startPoint y: 74, endPoint x: 1042, endPoint y: 73, distance: 25.6
click at [1067, 75] on span "Acciones" at bounding box center [1061, 79] width 30 height 17
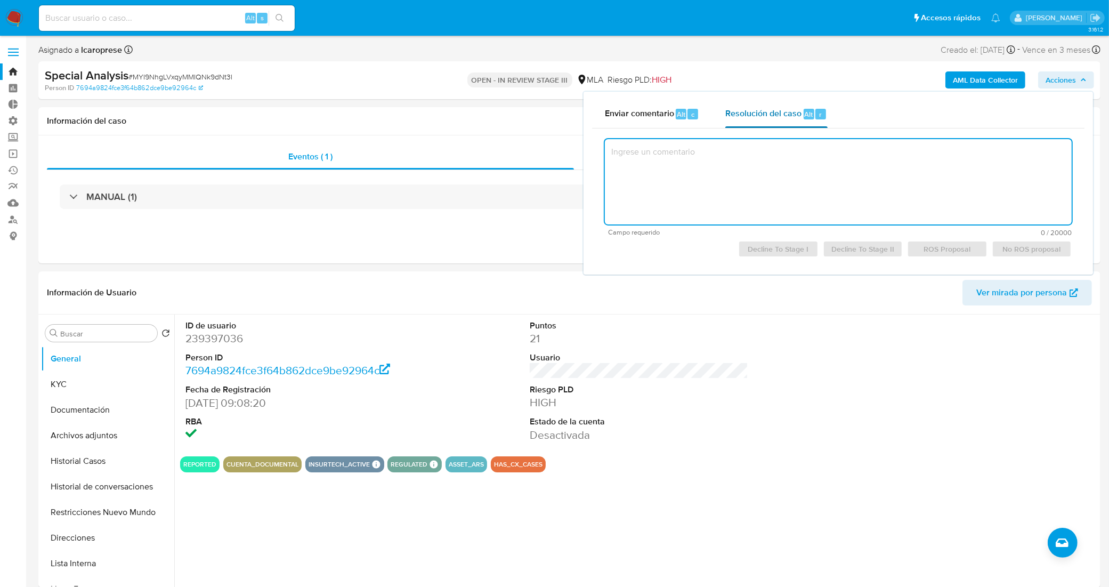
click at [772, 117] on span "Resolución del caso" at bounding box center [763, 114] width 76 height 12
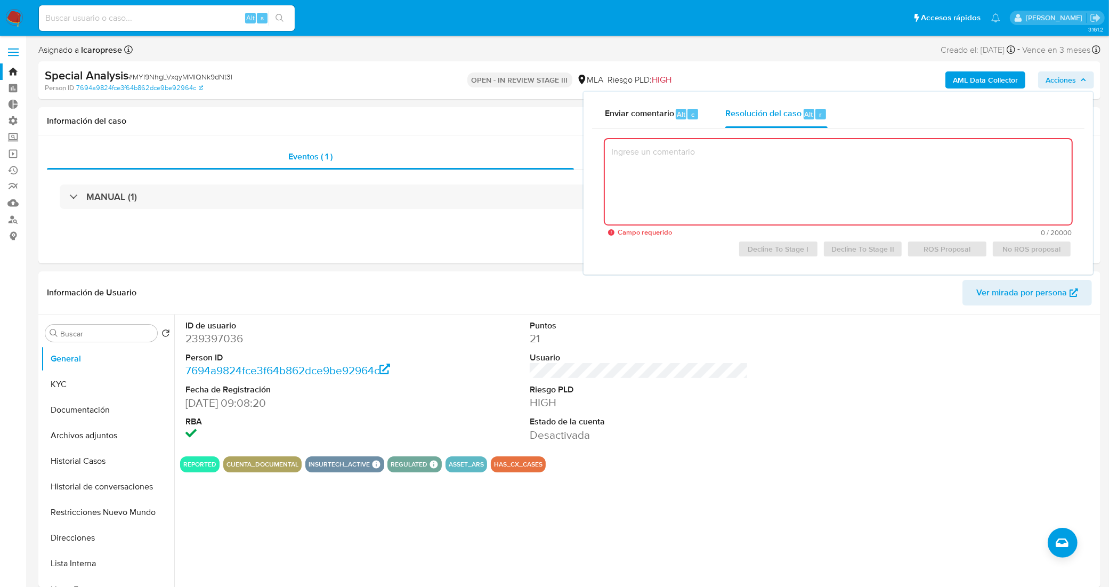
click at [713, 161] on textarea at bounding box center [838, 181] width 467 height 85
paste textarea "En conformidad con la resolución propuesta por el analista, se procede a aproba…"
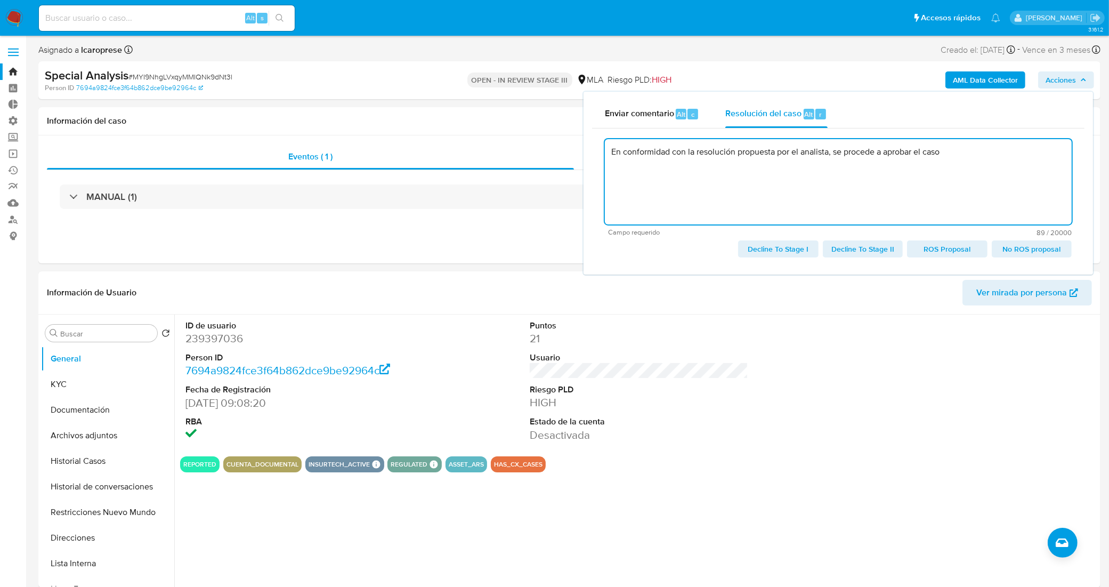
click at [950, 158] on textarea "En conformidad con la resolución propuesta por el analista, se procede a aproba…" at bounding box center [838, 181] width 467 height 85
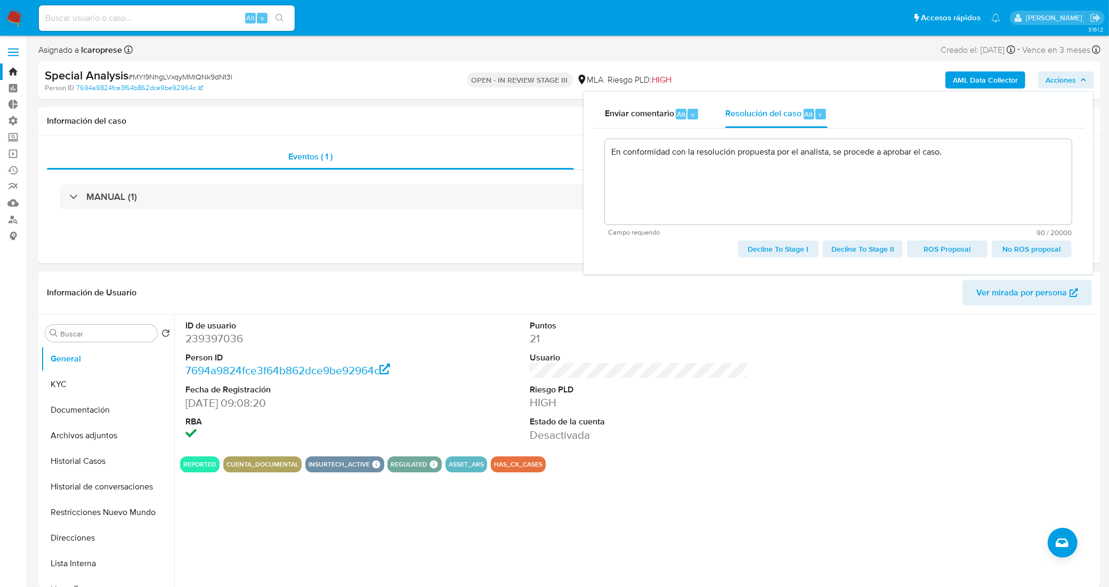
click at [1033, 249] on span "No ROS proposal" at bounding box center [1031, 248] width 65 height 15
type textarea "En conformidad con la resolución propuesta por el analista, se procede a aproba…"
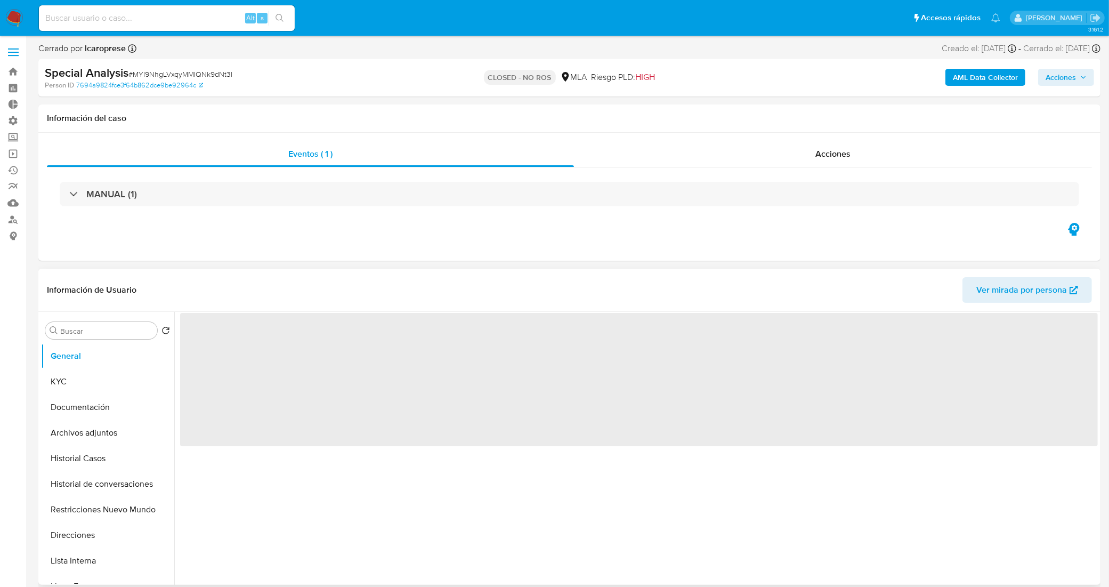
select select "10"
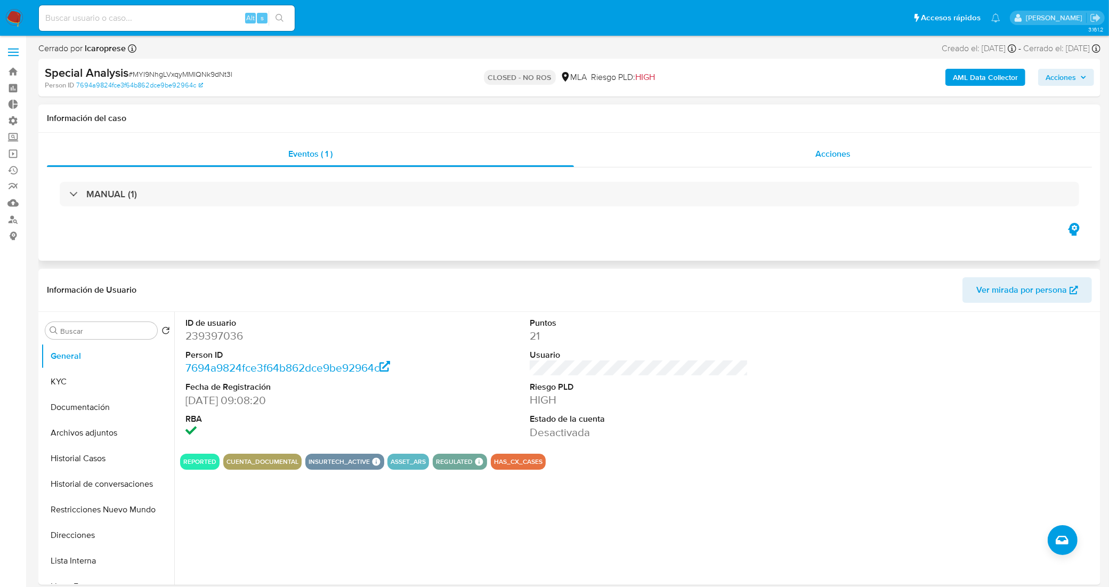
click at [847, 156] on span "Acciones" at bounding box center [832, 154] width 35 height 12
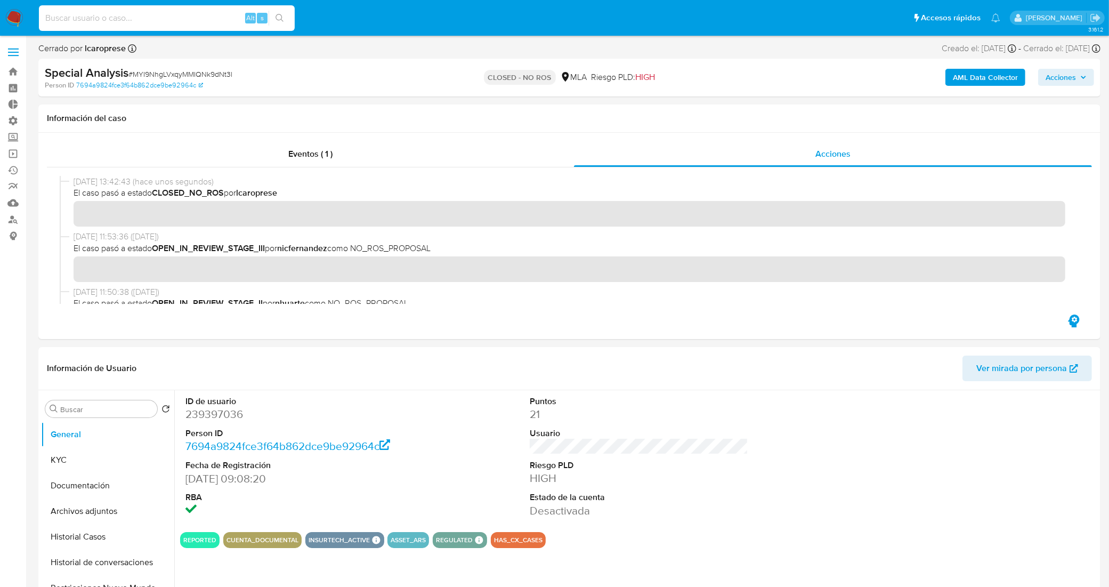
click at [161, 17] on input at bounding box center [167, 18] width 256 height 14
paste input "LzYthqrHAYScn7XmI4UJwFQ2"
type input "LzYthqrHAYScn7XmI4UJwFQ2"
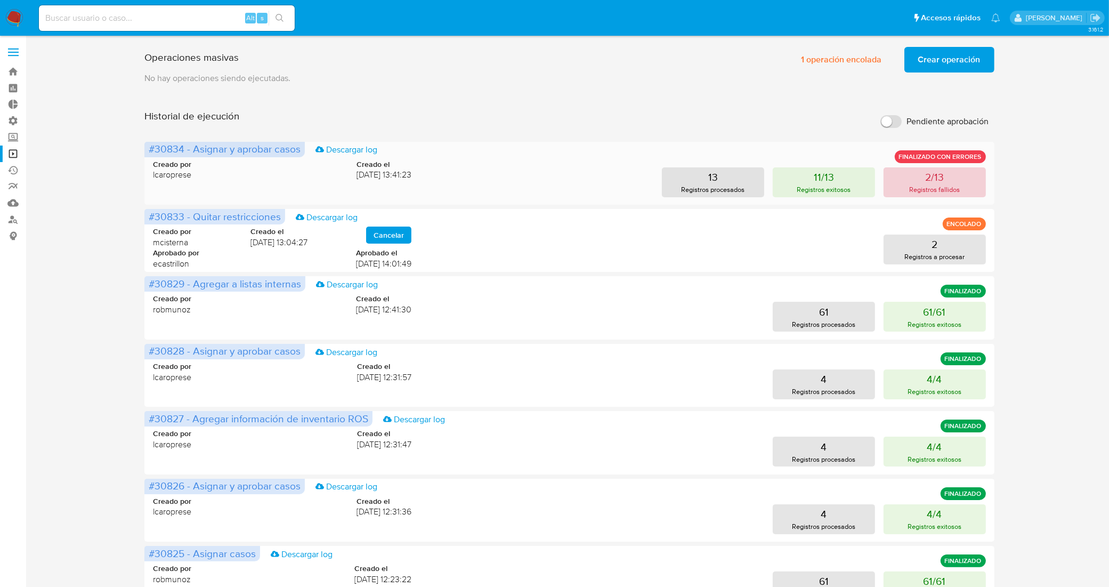
click at [910, 176] on button "2/13 Registros fallidos" at bounding box center [935, 182] width 102 height 30
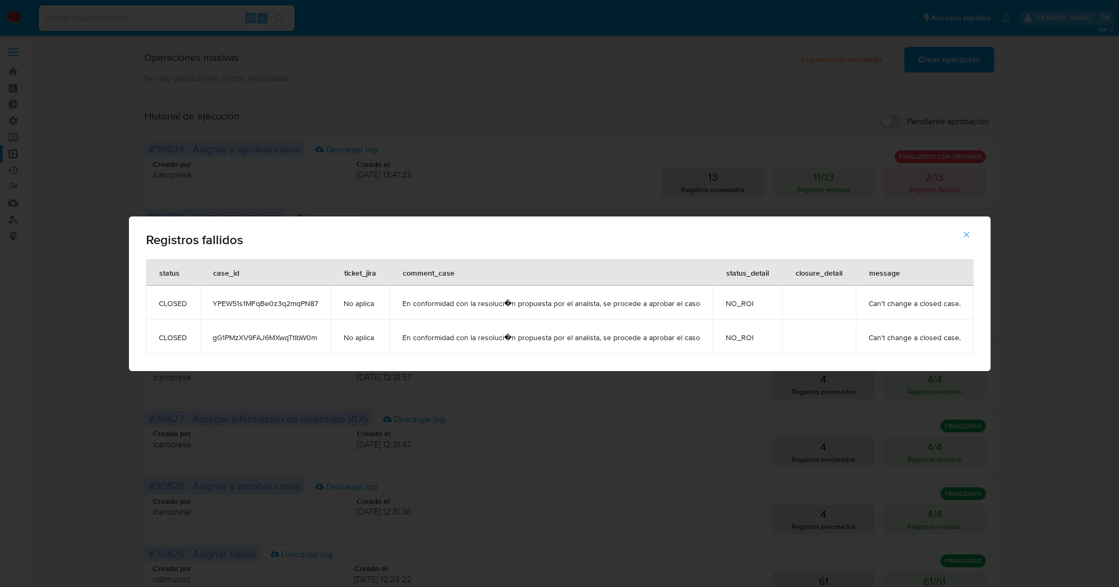
click at [963, 237] on icon "button" at bounding box center [967, 235] width 10 height 10
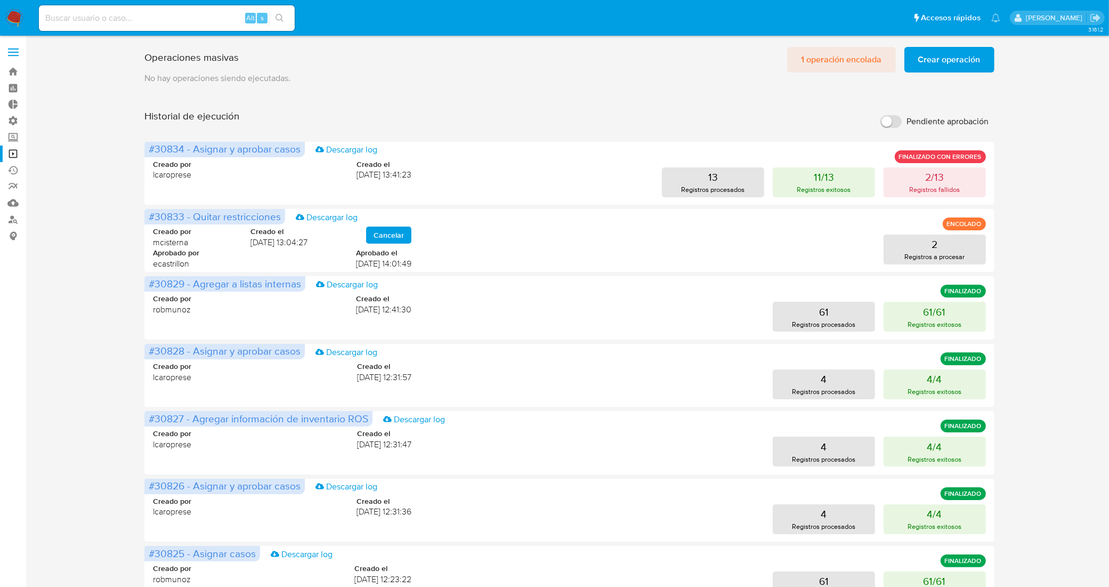
click at [827, 54] on span "1 operación encolada" at bounding box center [841, 59] width 81 height 23
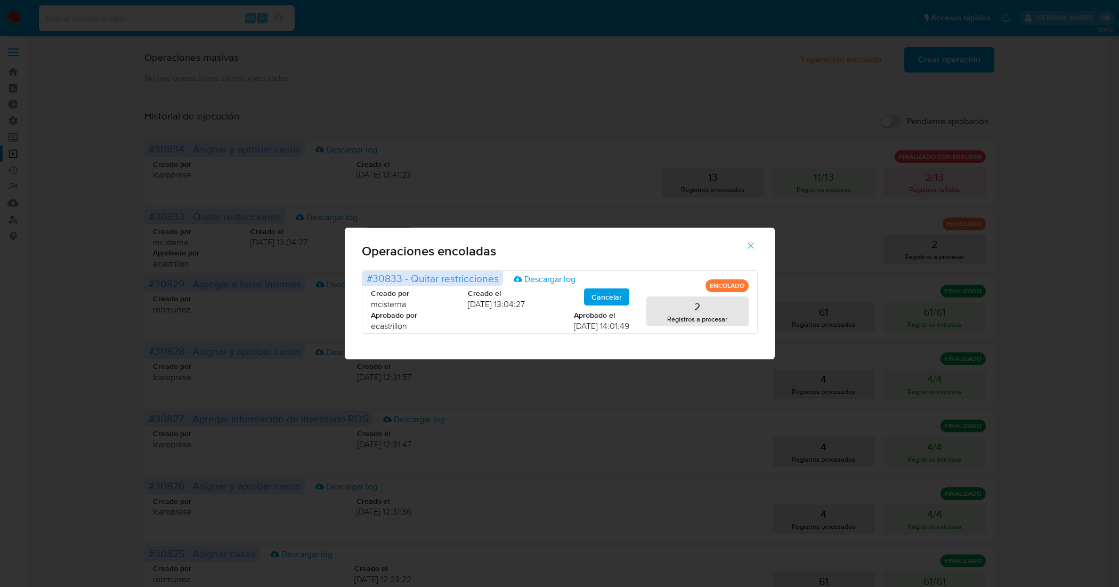
click at [747, 248] on icon "button" at bounding box center [751, 246] width 10 height 10
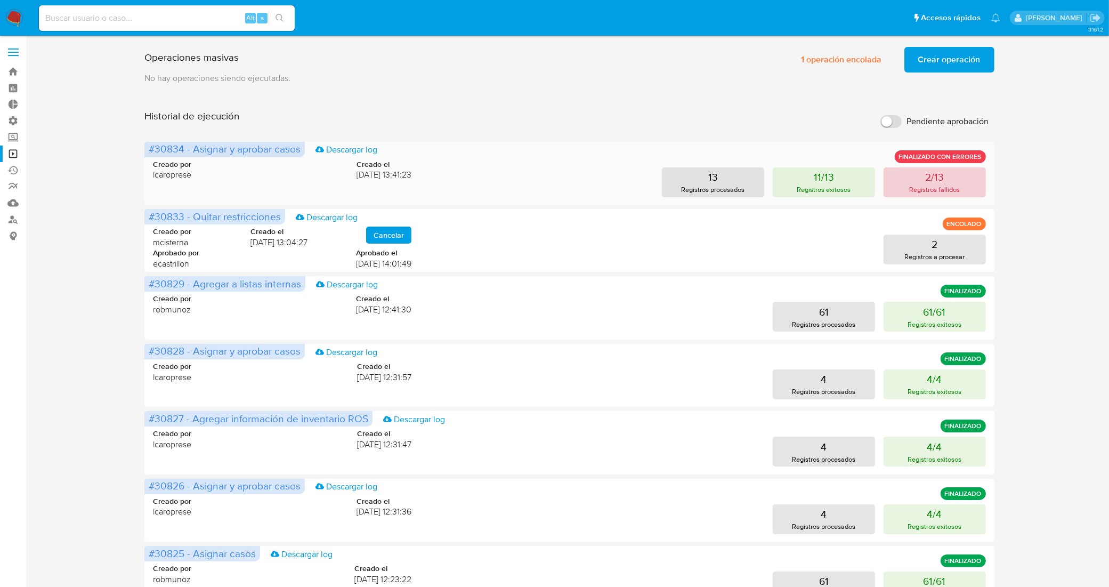
click at [917, 191] on p "Registros fallidos" at bounding box center [934, 189] width 51 height 10
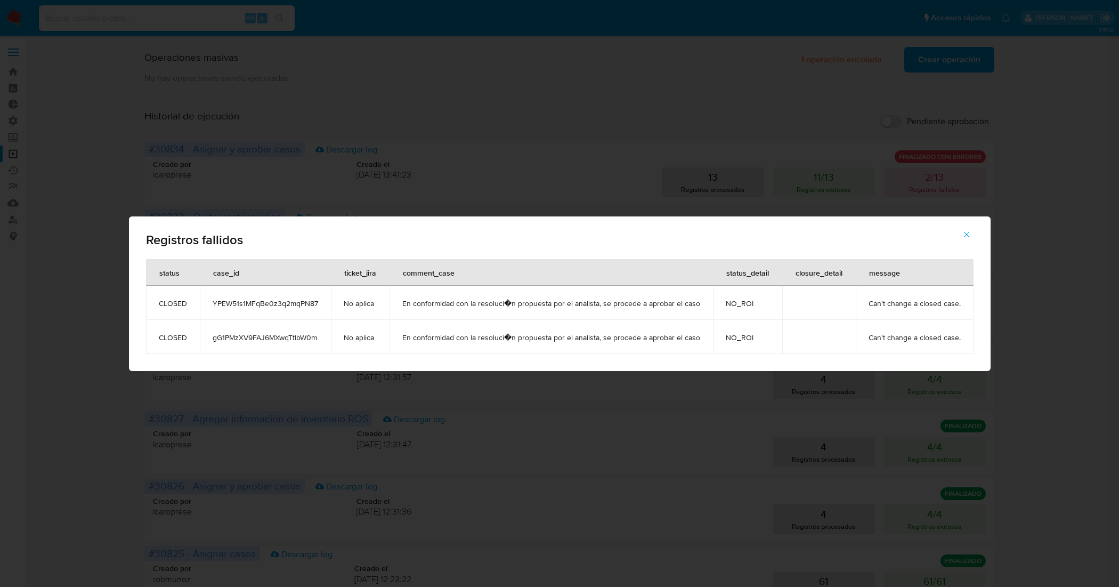
click at [965, 235] on icon "button" at bounding box center [967, 235] width 10 height 10
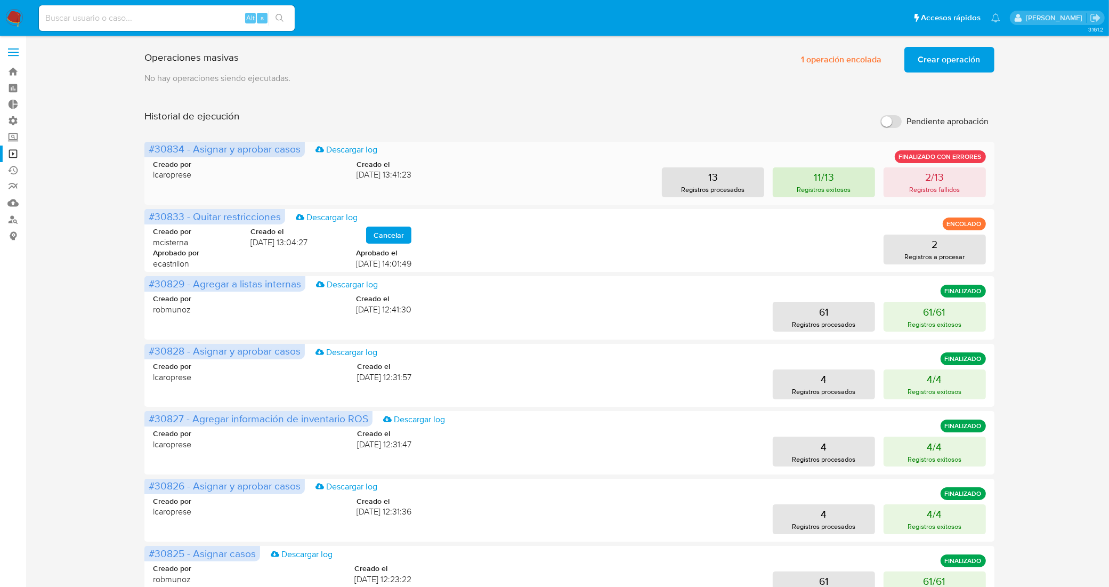
click at [857, 177] on button "11/13 Registros exitosos" at bounding box center [824, 182] width 102 height 30
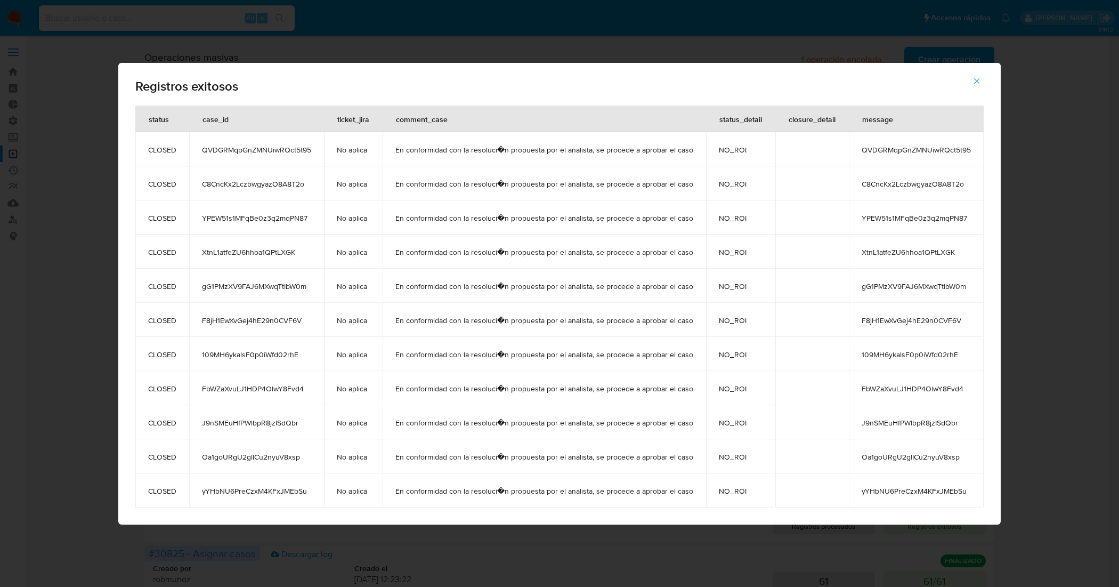
click at [972, 86] on span "button" at bounding box center [977, 80] width 10 height 23
